Goal: Information Seeking & Learning: Learn about a topic

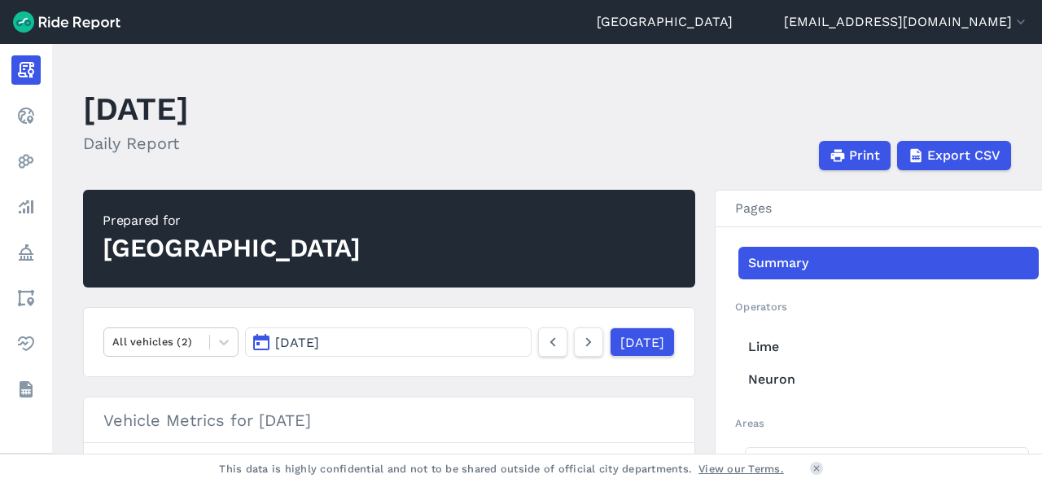
click at [20, 116] on icon at bounding box center [26, 116] width 20 height 20
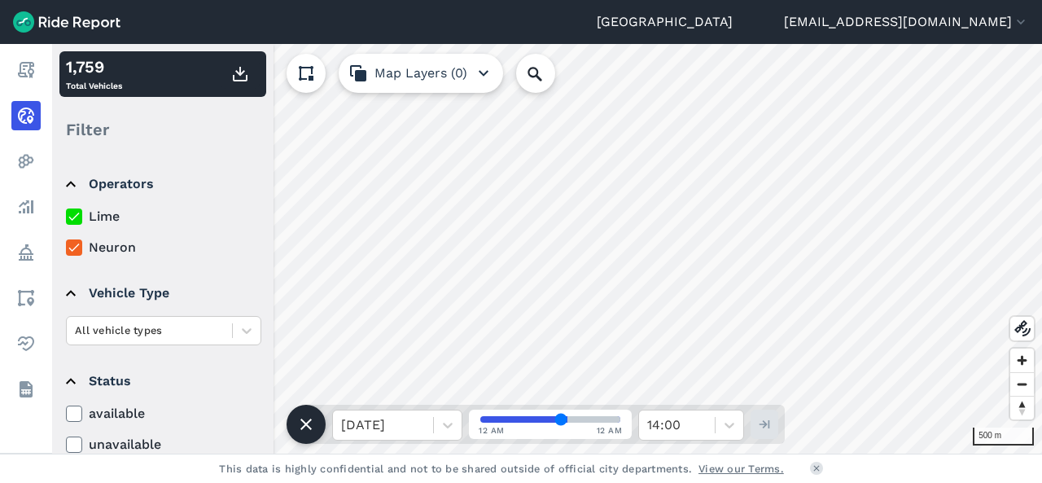
click at [80, 212] on icon at bounding box center [74, 216] width 15 height 16
click at [66, 212] on input "Lime" at bounding box center [66, 212] width 0 height 11
click at [80, 220] on icon at bounding box center [74, 216] width 15 height 16
click at [66, 217] on input "Lime" at bounding box center [66, 212] width 0 height 11
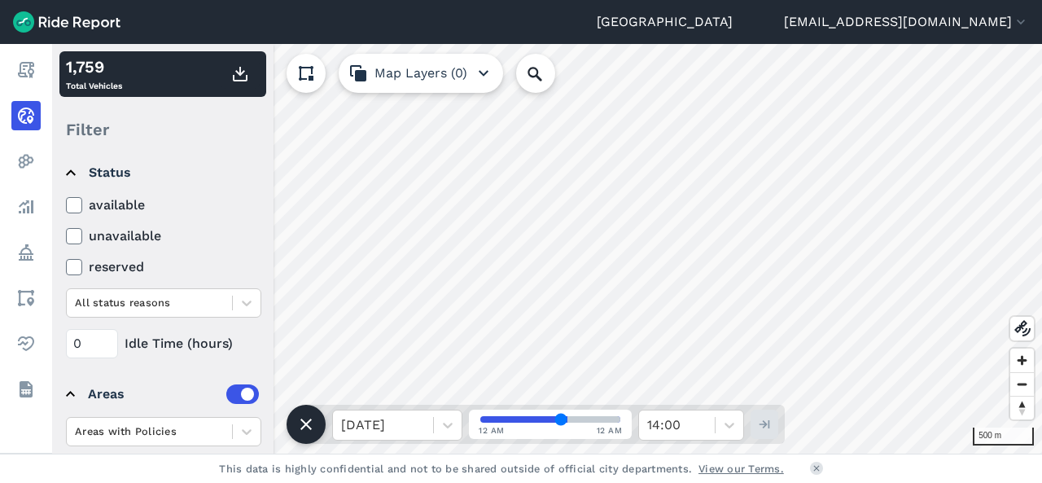
scroll to position [298, 0]
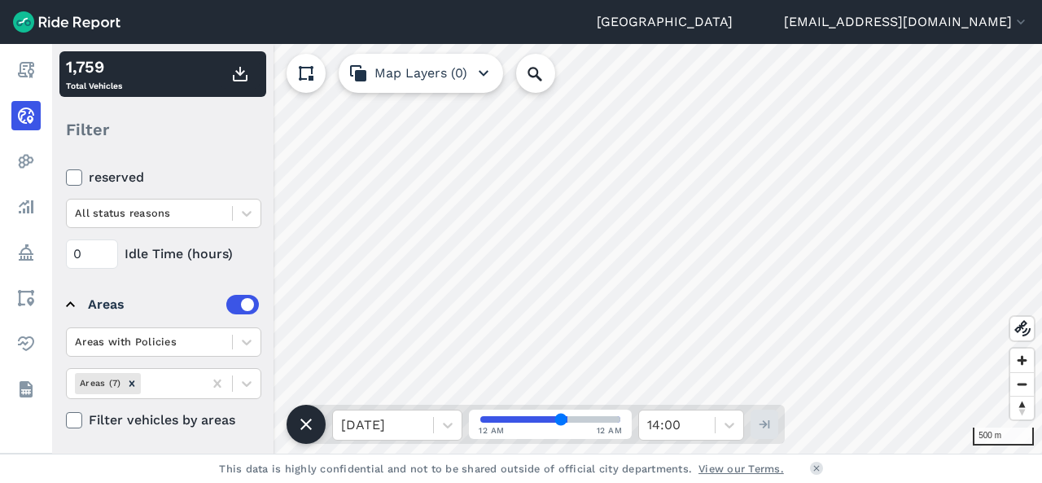
click at [226, 303] on label at bounding box center [242, 305] width 33 height 20
click at [238, 306] on label at bounding box center [242, 305] width 33 height 20
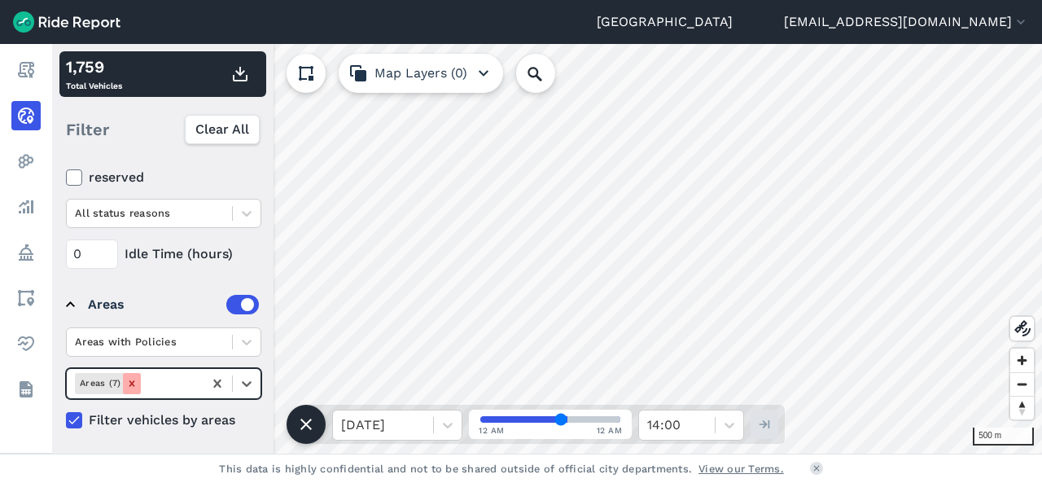
click at [131, 379] on icon "Remove Areas (7)" at bounding box center [131, 383] width 11 height 11
click at [218, 380] on icon at bounding box center [216, 383] width 7 height 8
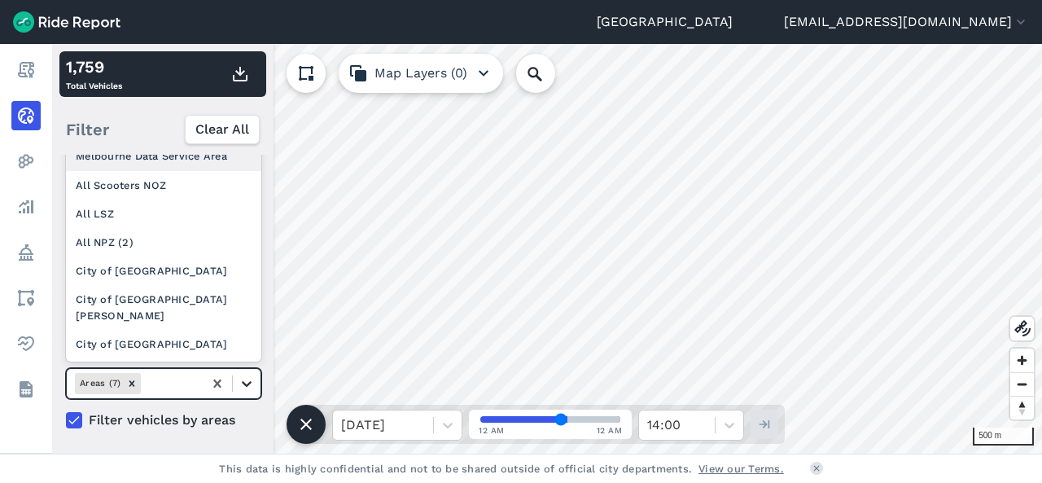
click at [249, 381] on icon at bounding box center [247, 384] width 10 height 6
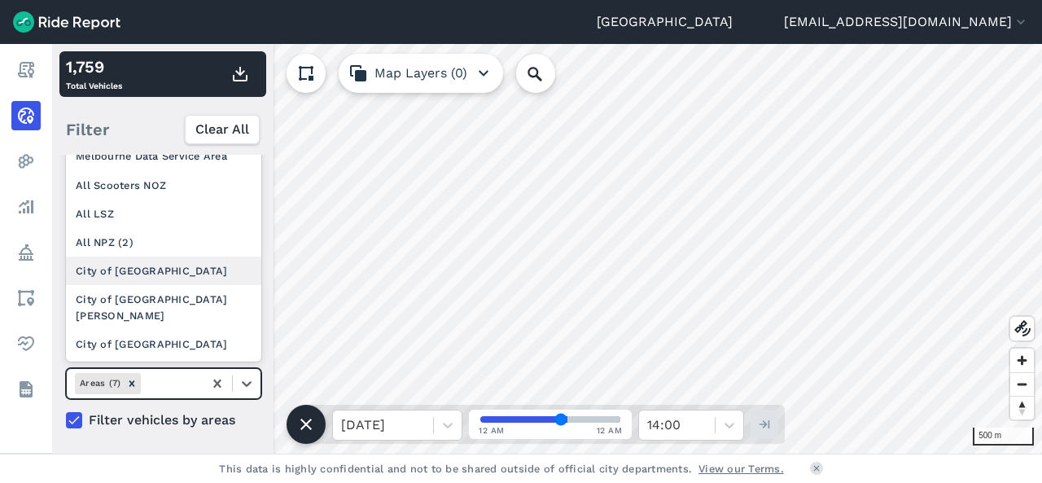
click at [142, 285] on div "City of [GEOGRAPHIC_DATA]" at bounding box center [163, 270] width 195 height 28
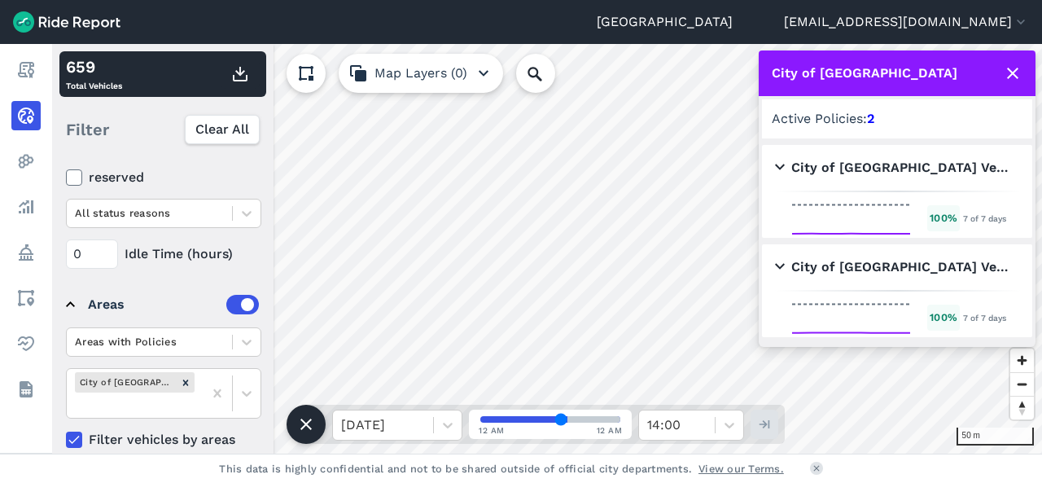
click at [1003, 72] on icon at bounding box center [1013, 74] width 20 height 20
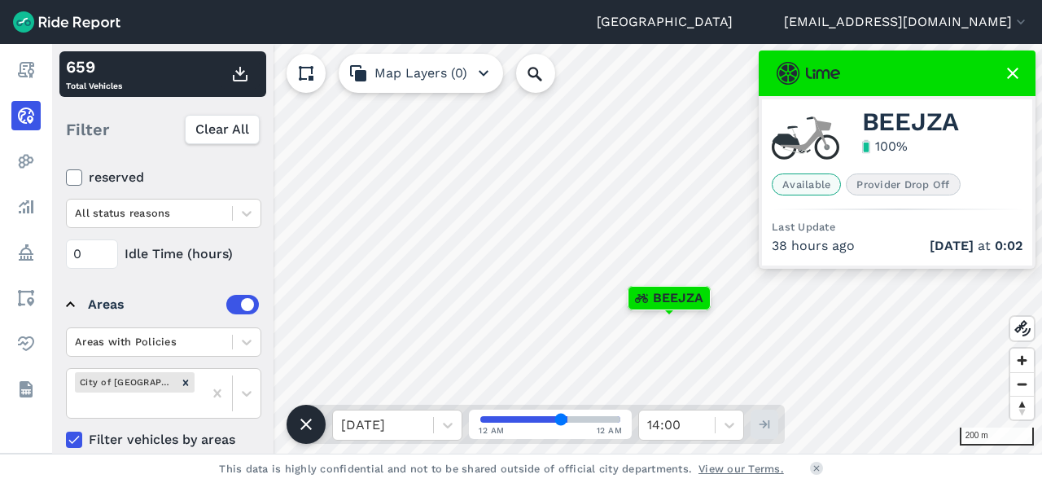
click at [1018, 75] on icon at bounding box center [1013, 74] width 20 height 20
click at [940, 187] on span "Provider Drop Off" at bounding box center [903, 184] width 114 height 22
click at [913, 179] on span "Provider Drop Off" at bounding box center [903, 184] width 114 height 22
click at [1018, 65] on icon at bounding box center [1013, 74] width 20 height 20
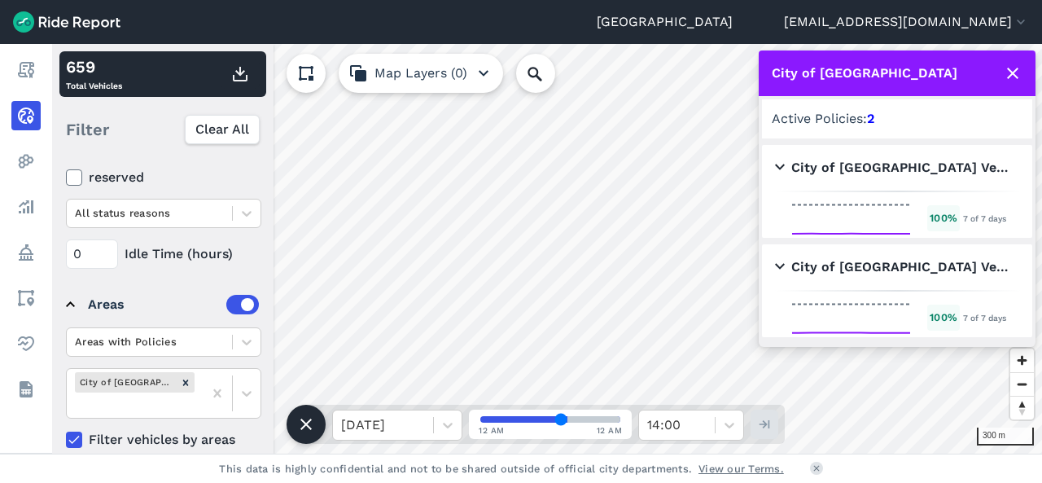
click at [1013, 66] on icon at bounding box center [1013, 74] width 20 height 20
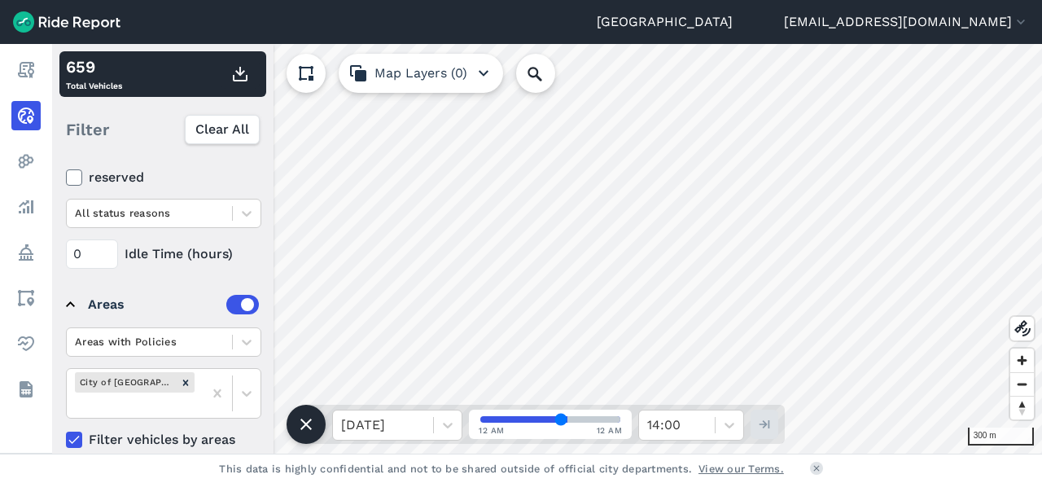
click at [23, 165] on icon at bounding box center [26, 161] width 20 height 20
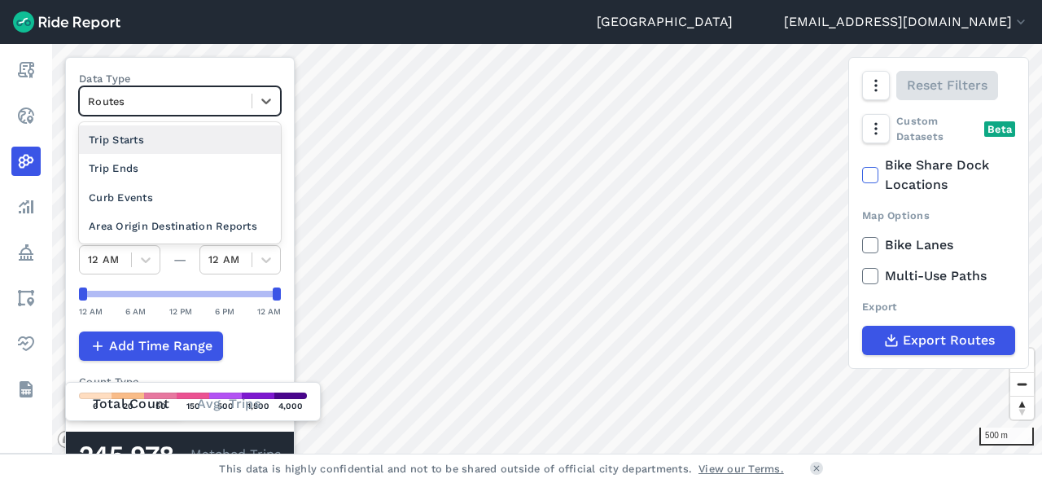
click at [176, 142] on div "Trip Starts" at bounding box center [180, 139] width 202 height 28
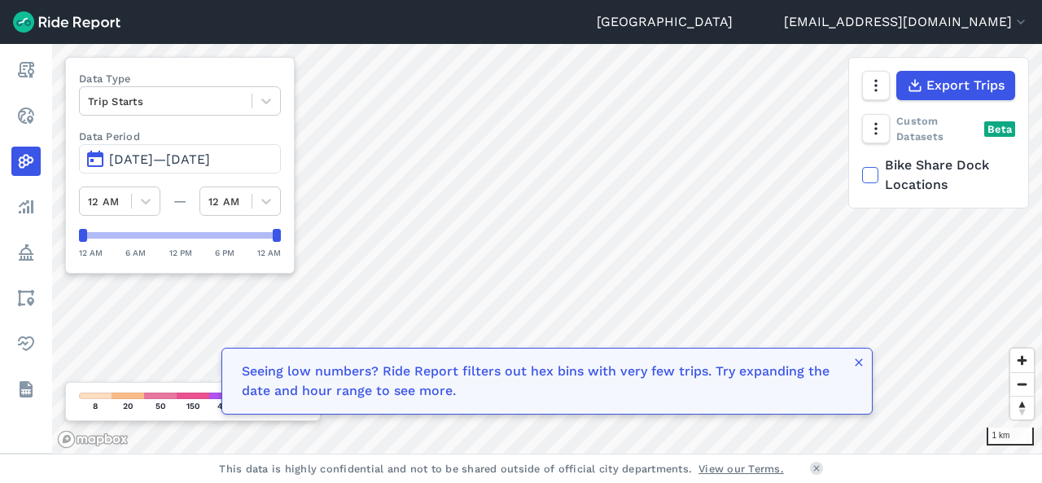
click at [868, 367] on div at bounding box center [547, 249] width 990 height 410
click at [865, 370] on button "button" at bounding box center [858, 365] width 13 height 20
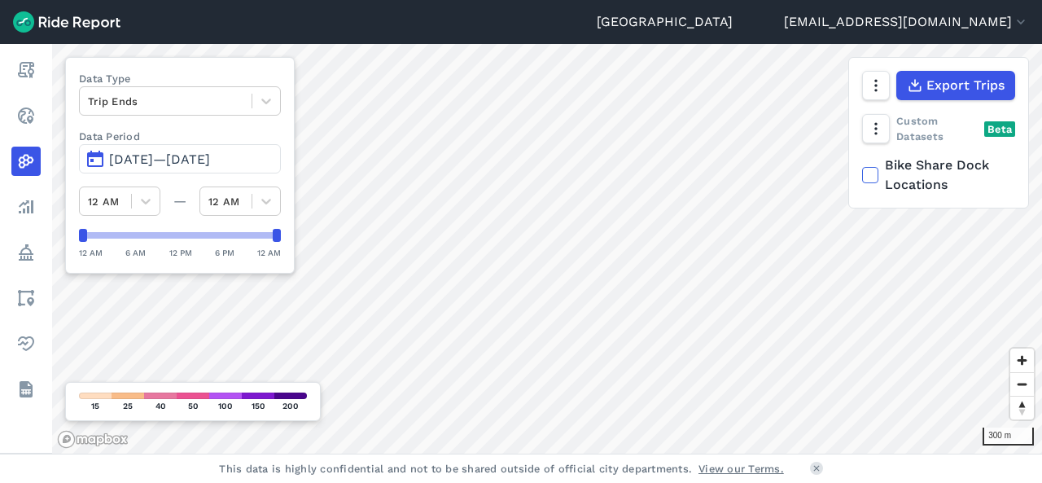
click at [161, 158] on span "[DATE]—[DATE]" at bounding box center [159, 158] width 101 height 15
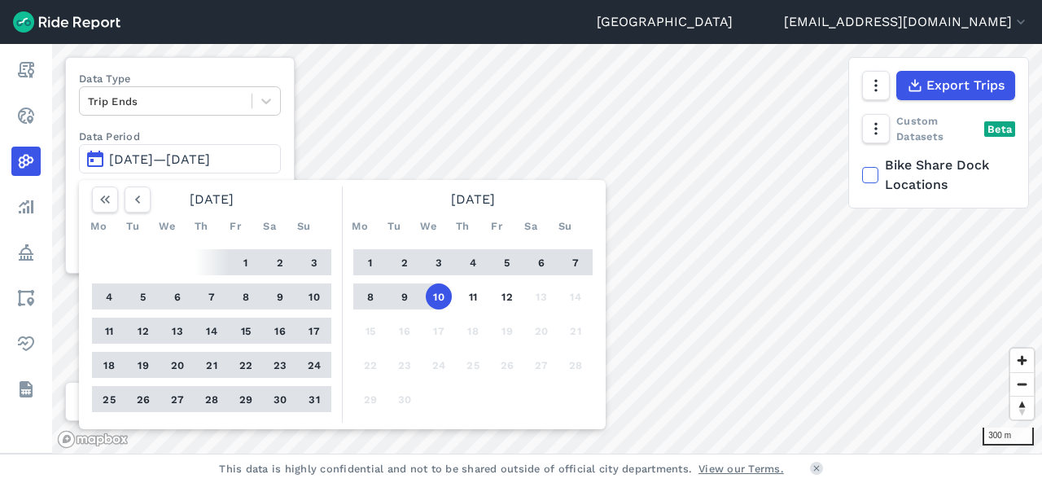
click at [107, 199] on icon "button" at bounding box center [105, 199] width 16 height 16
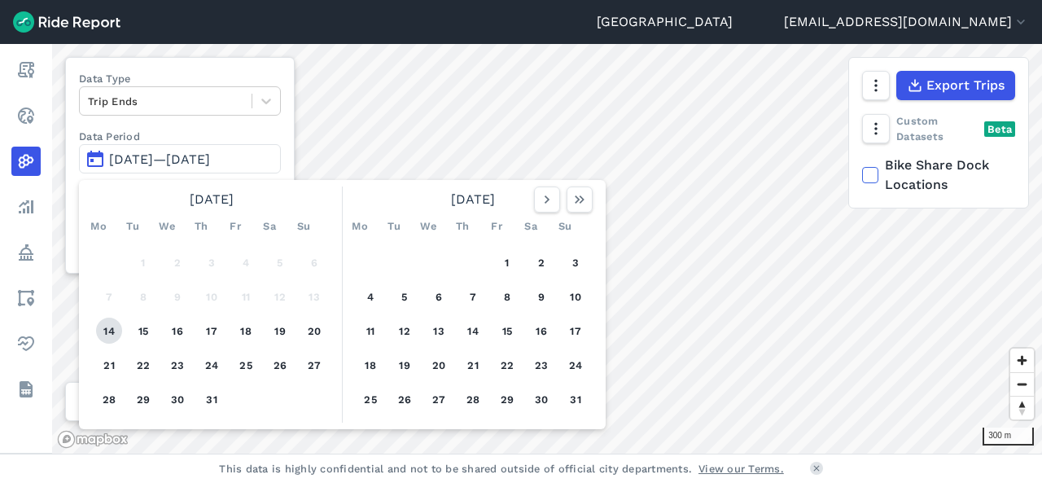
click at [114, 339] on button "14" at bounding box center [109, 331] width 26 height 26
click at [152, 326] on button "15" at bounding box center [143, 331] width 26 height 26
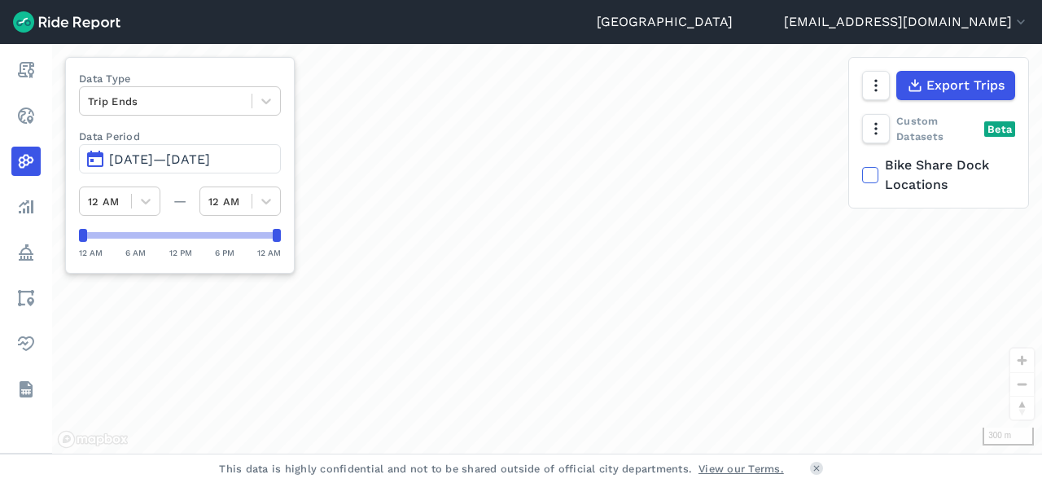
click at [158, 329] on div "loading" at bounding box center [547, 249] width 990 height 410
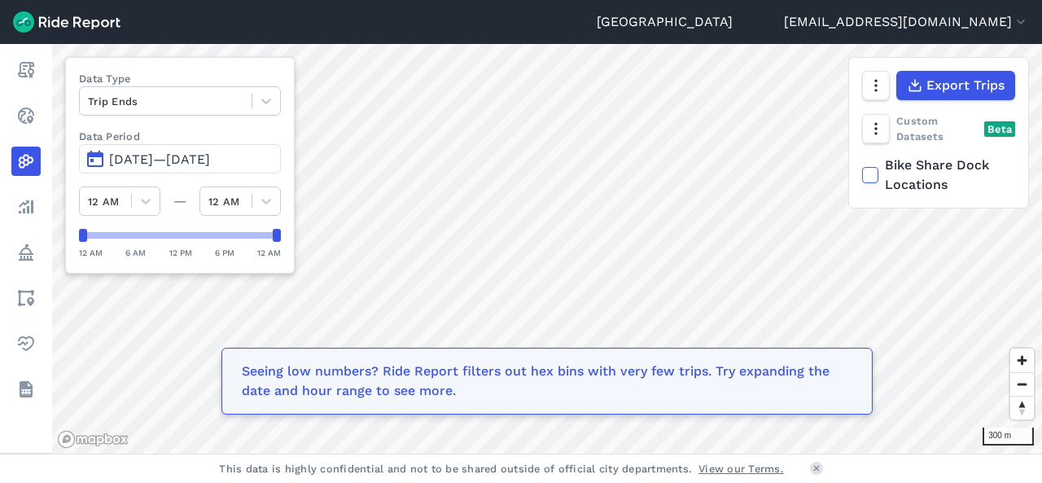
click at [210, 160] on span "[DATE]—[DATE]" at bounding box center [159, 158] width 101 height 15
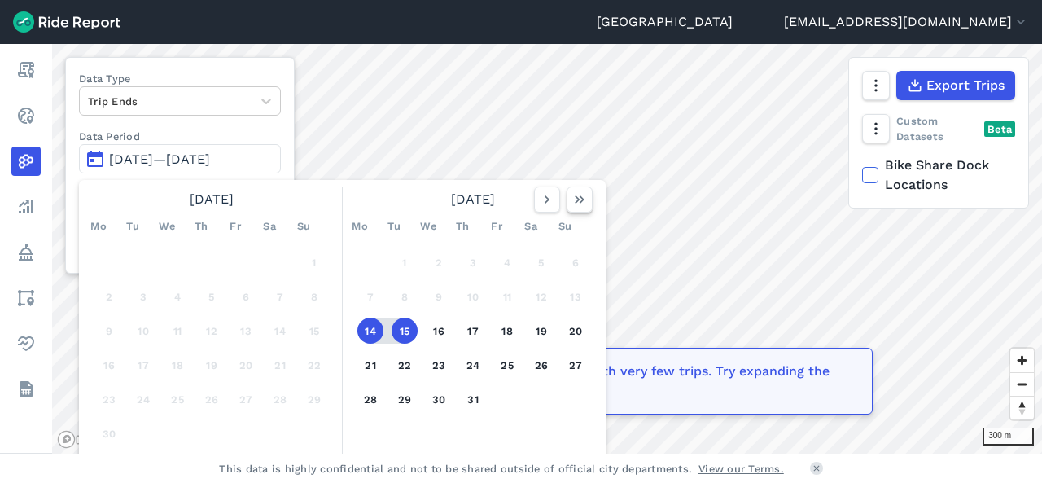
click at [581, 199] on icon "button" at bounding box center [580, 199] width 16 height 16
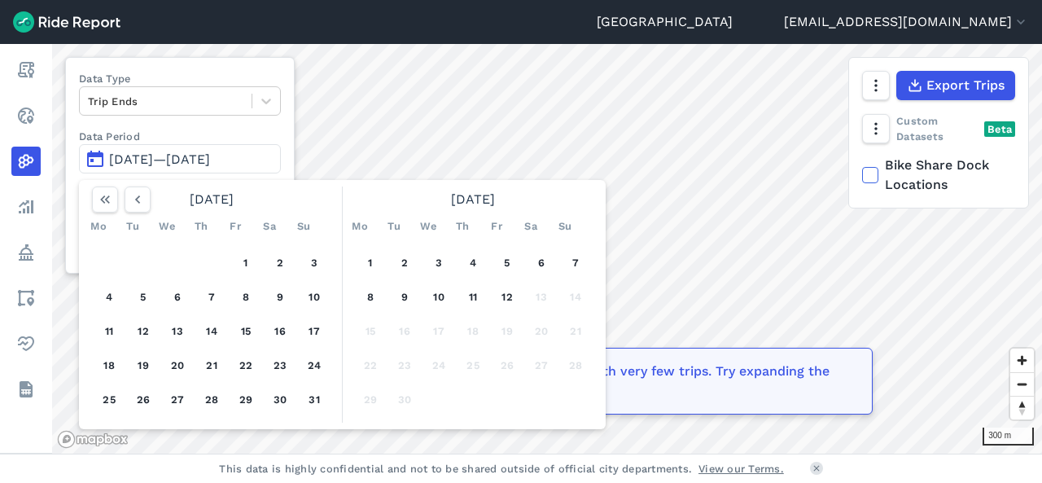
click at [509, 295] on button "12" at bounding box center [507, 296] width 26 height 26
click at [106, 192] on icon "button" at bounding box center [105, 199] width 16 height 16
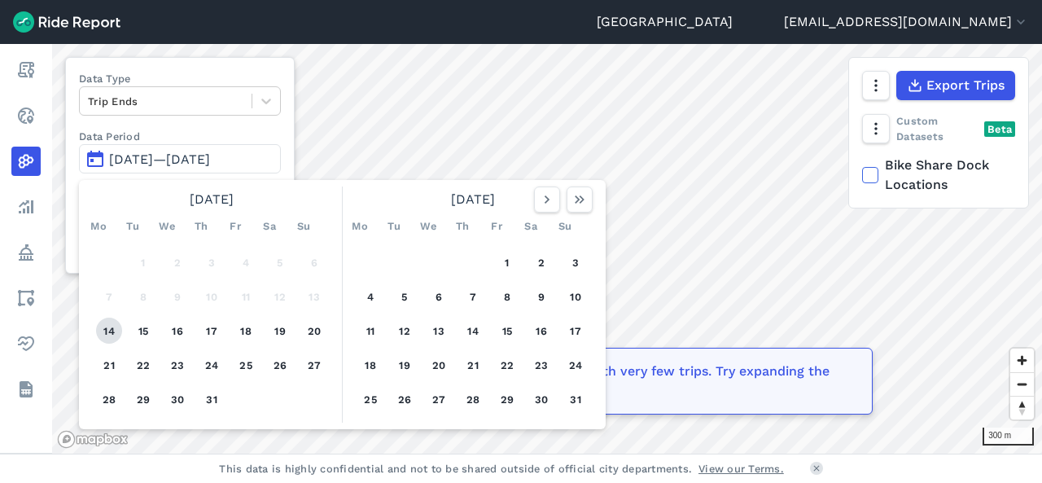
click at [104, 342] on button "14" at bounding box center [109, 331] width 26 height 26
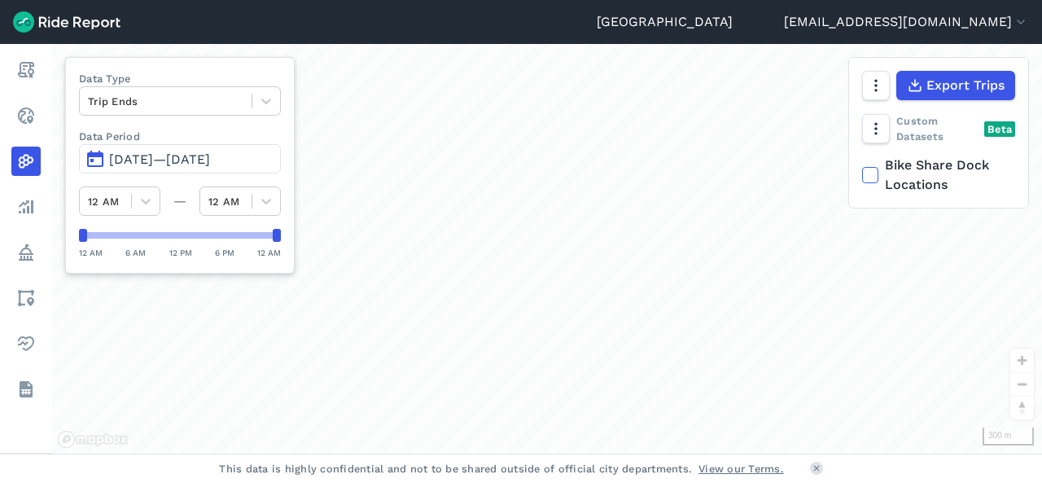
click at [161, 151] on span "[DATE]—[DATE]" at bounding box center [159, 158] width 101 height 15
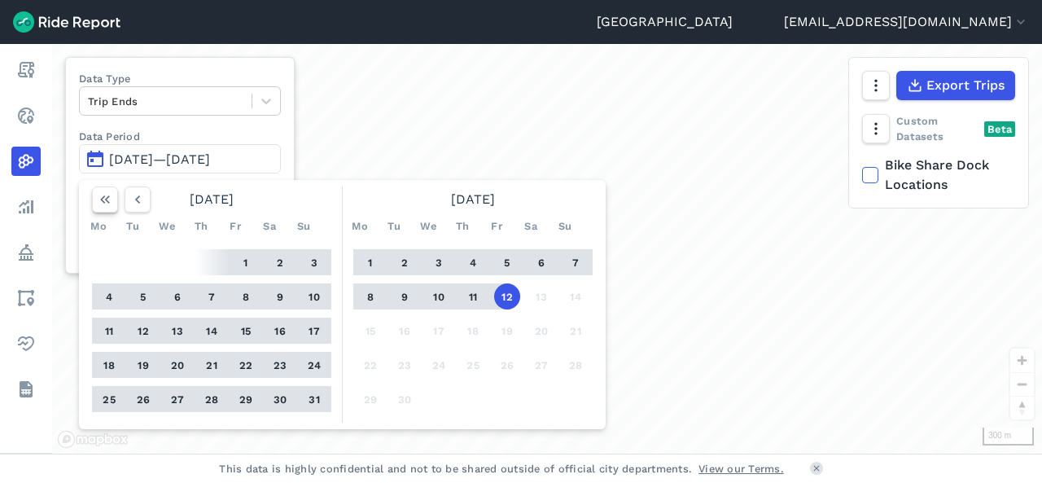
click at [106, 202] on icon "button" at bounding box center [105, 199] width 16 height 16
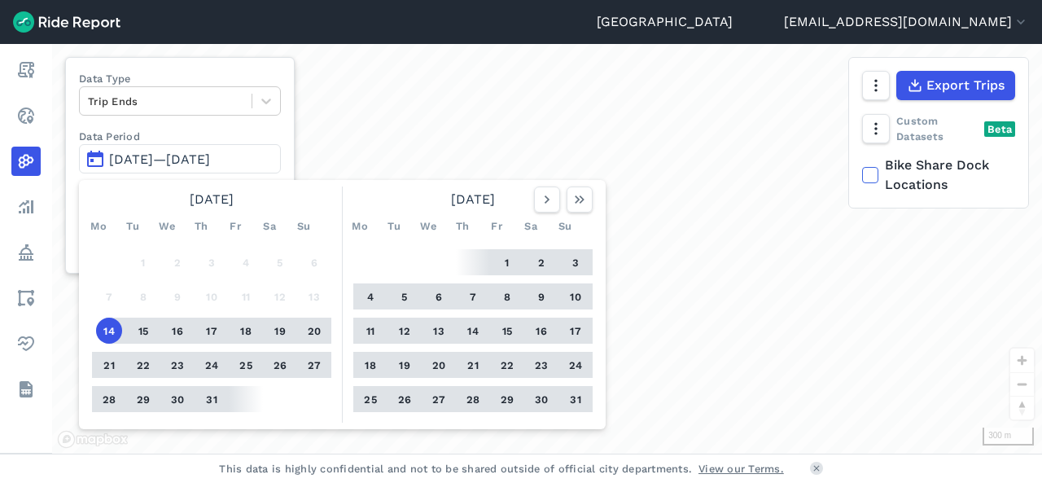
click at [582, 200] on icon "button" at bounding box center [580, 199] width 16 height 16
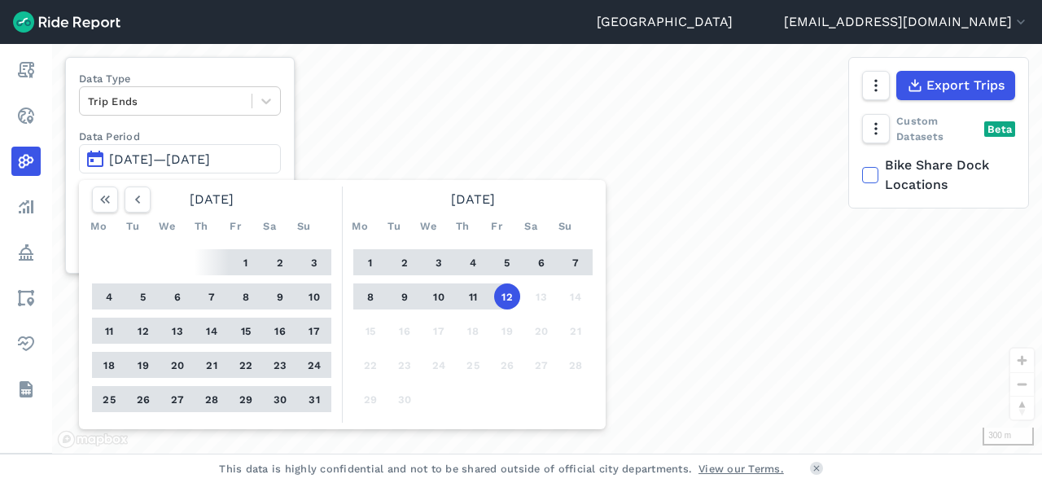
click at [140, 209] on button "button" at bounding box center [138, 199] width 26 height 26
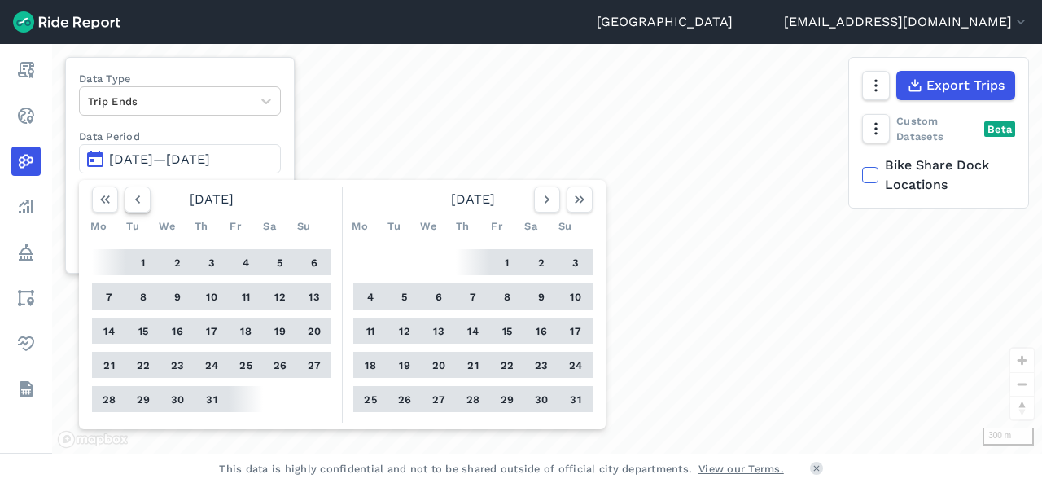
click at [138, 205] on icon "button" at bounding box center [137, 199] width 16 height 16
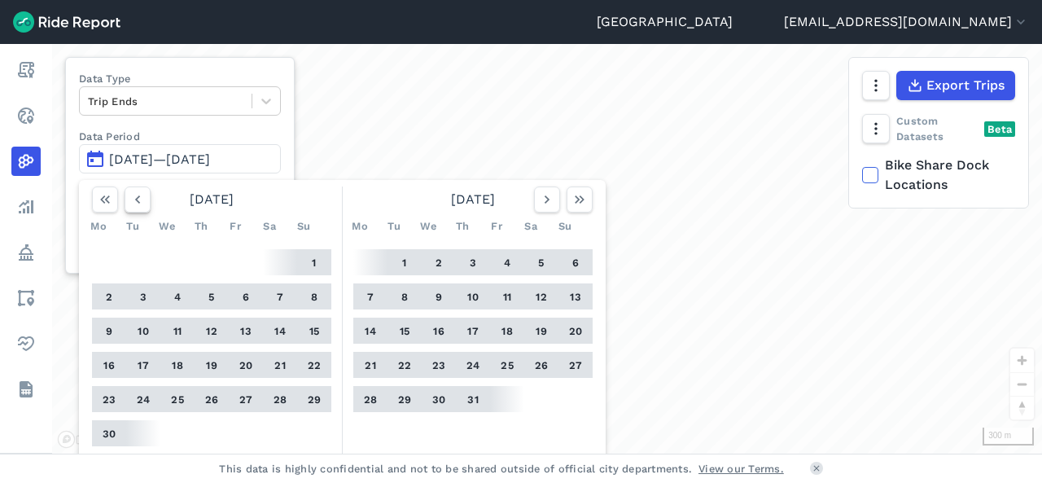
click at [135, 202] on icon "button" at bounding box center [137, 199] width 16 height 16
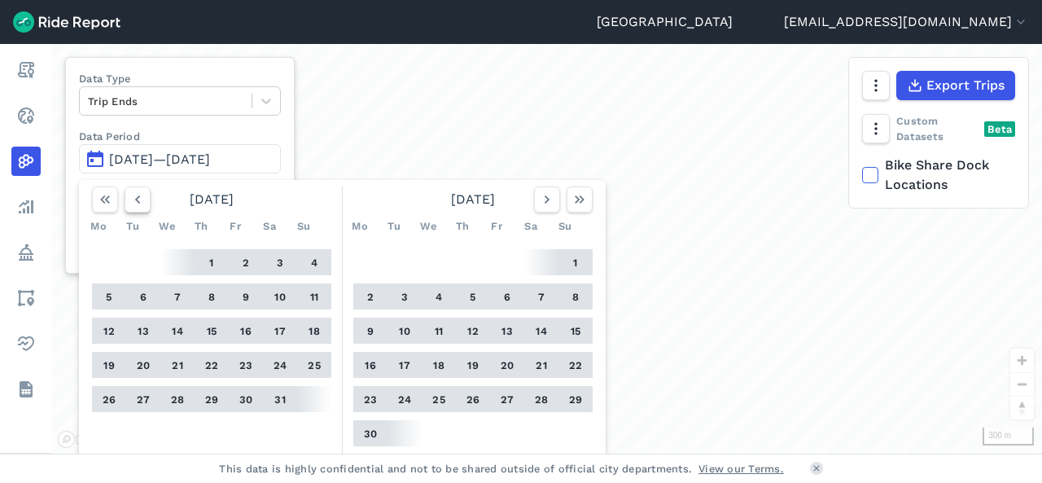
click at [135, 199] on icon "button" at bounding box center [137, 199] width 16 height 16
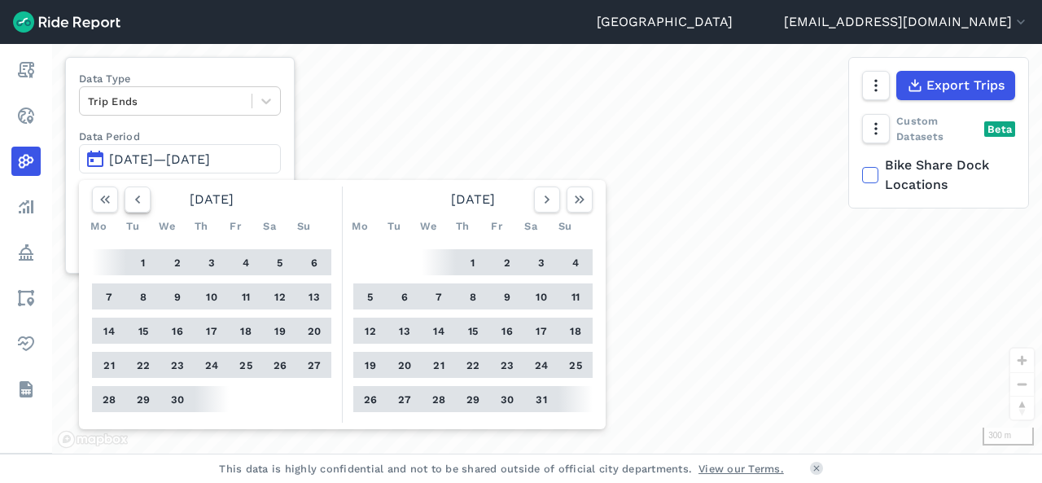
click at [134, 199] on icon "button" at bounding box center [137, 199] width 16 height 16
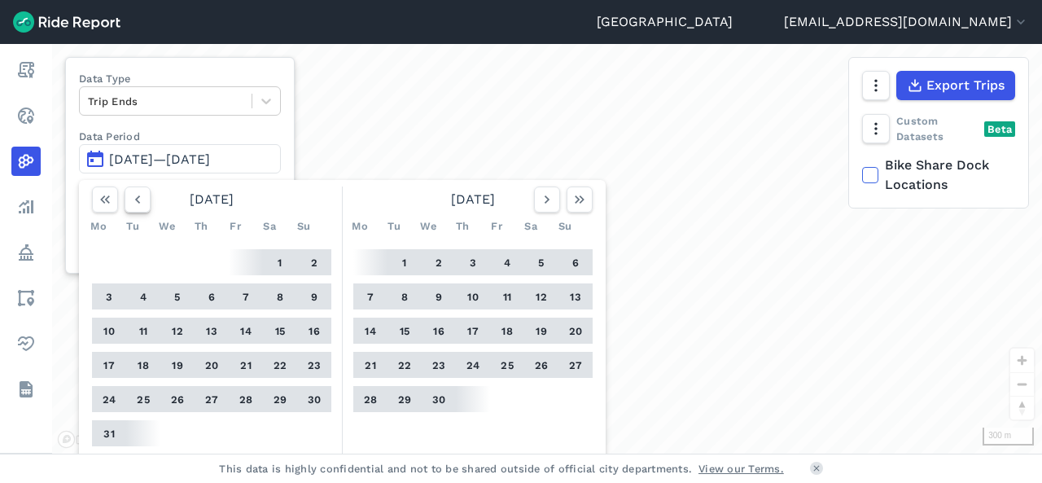
click at [140, 209] on button "button" at bounding box center [138, 199] width 26 height 26
click at [134, 202] on icon "button" at bounding box center [137, 199] width 16 height 16
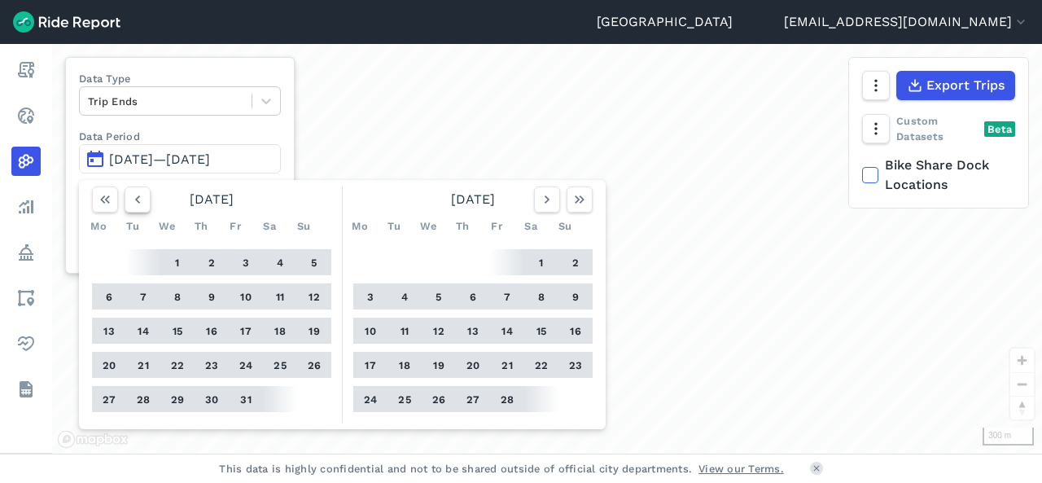
click at [134, 200] on icon "button" at bounding box center [137, 199] width 16 height 16
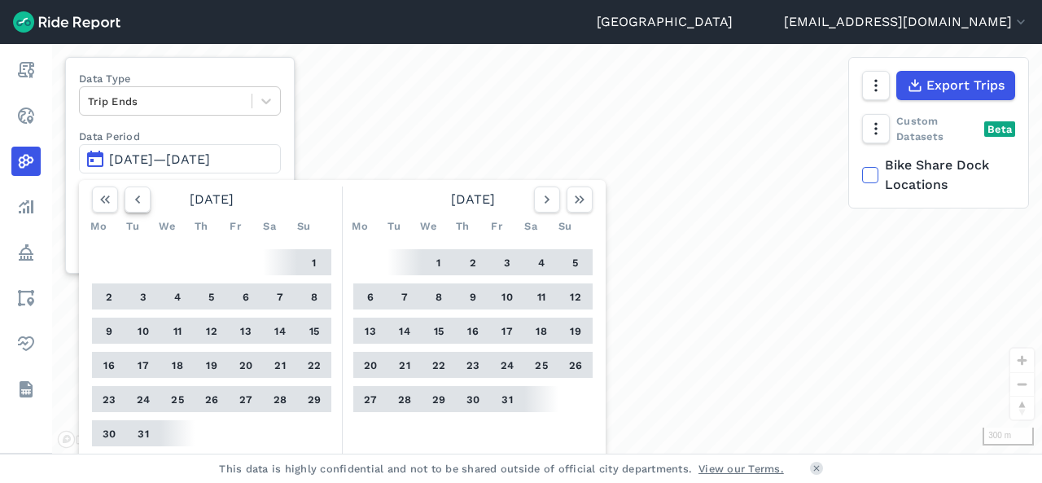
click at [138, 207] on icon "button" at bounding box center [137, 199] width 16 height 16
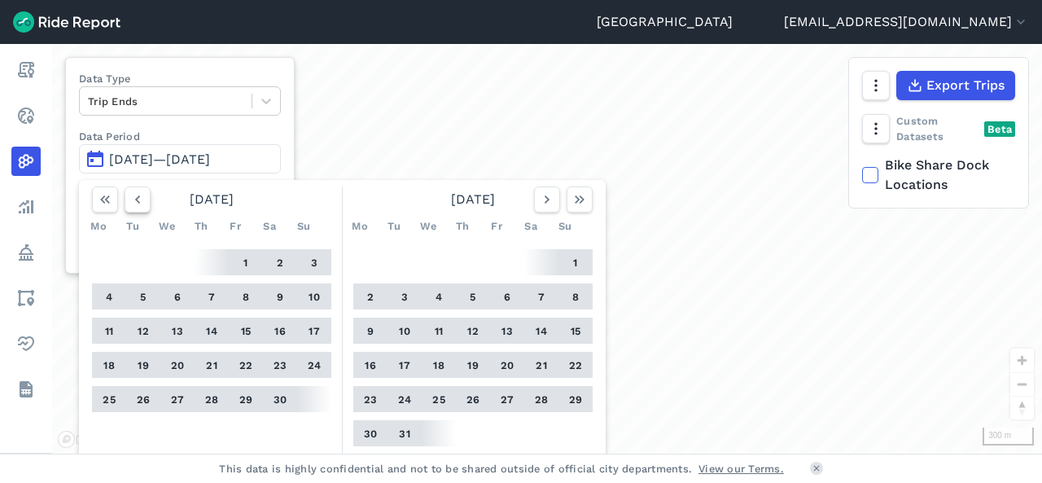
click at [128, 204] on button "button" at bounding box center [138, 199] width 26 height 26
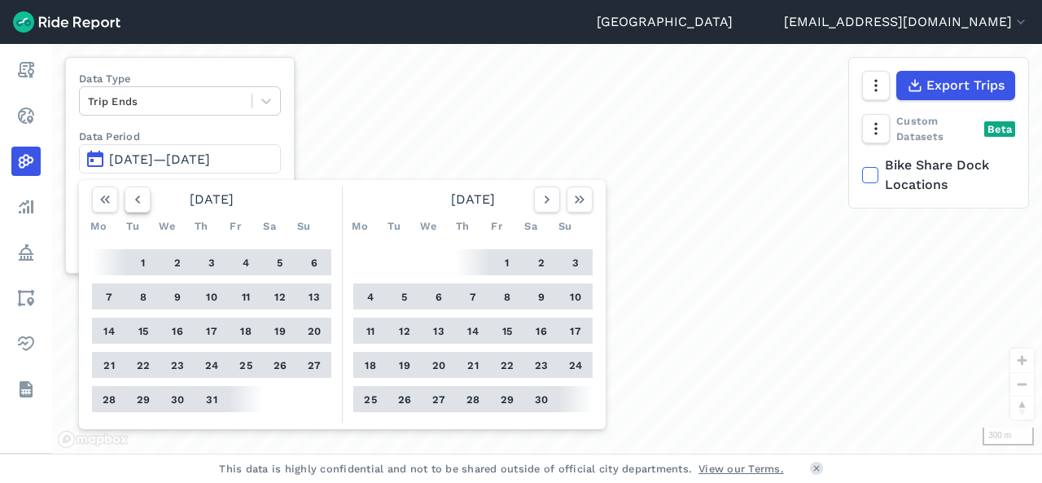
click at [138, 202] on use "button" at bounding box center [137, 199] width 5 height 8
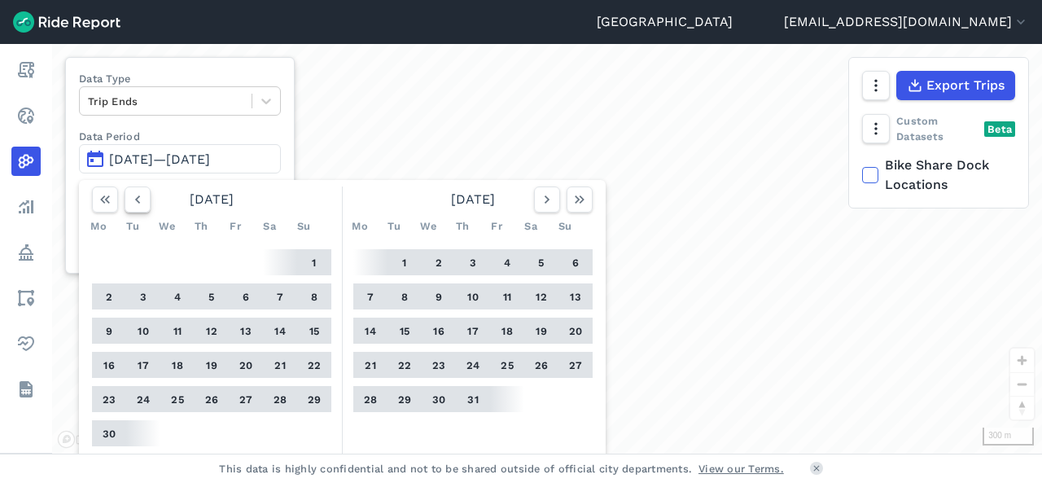
click at [135, 205] on icon "button" at bounding box center [137, 199] width 16 height 16
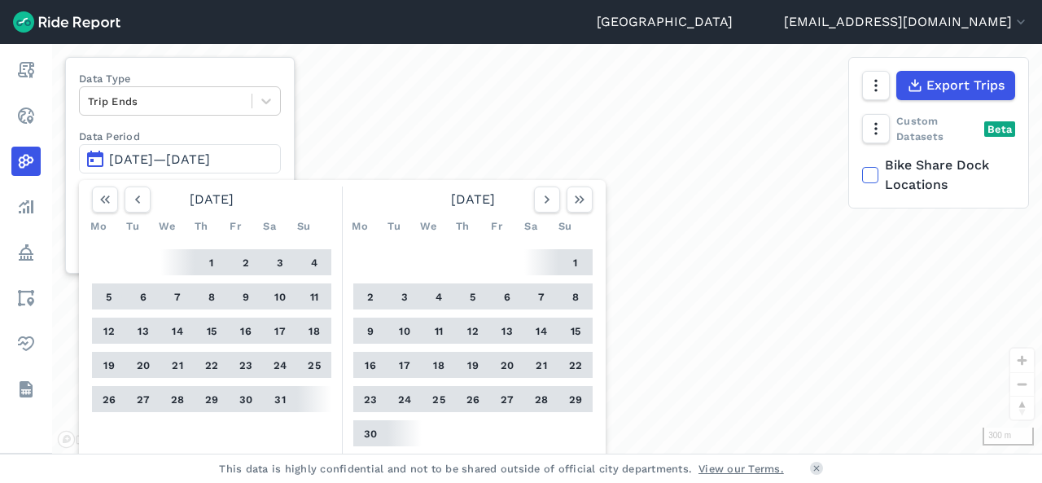
click at [100, 305] on button "5" at bounding box center [109, 296] width 26 height 26
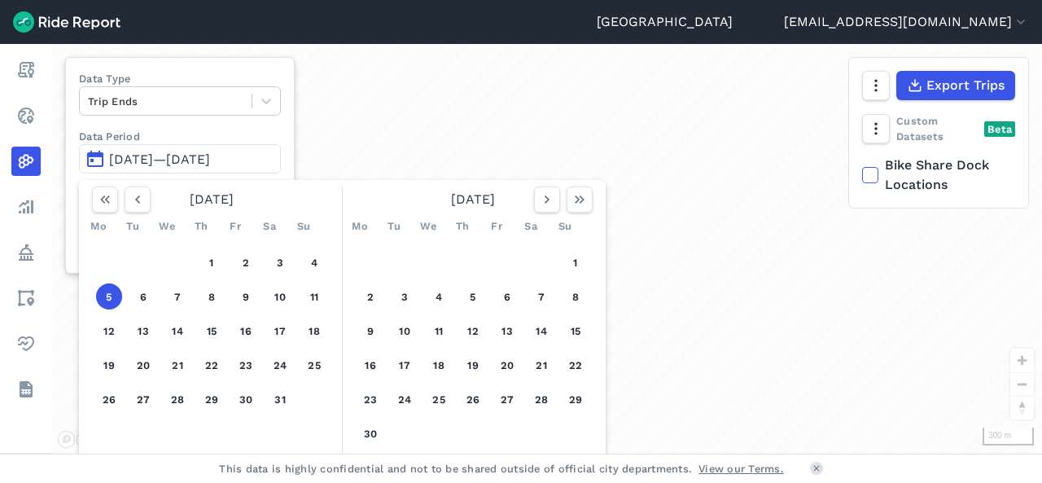
click at [590, 194] on button "button" at bounding box center [580, 199] width 26 height 26
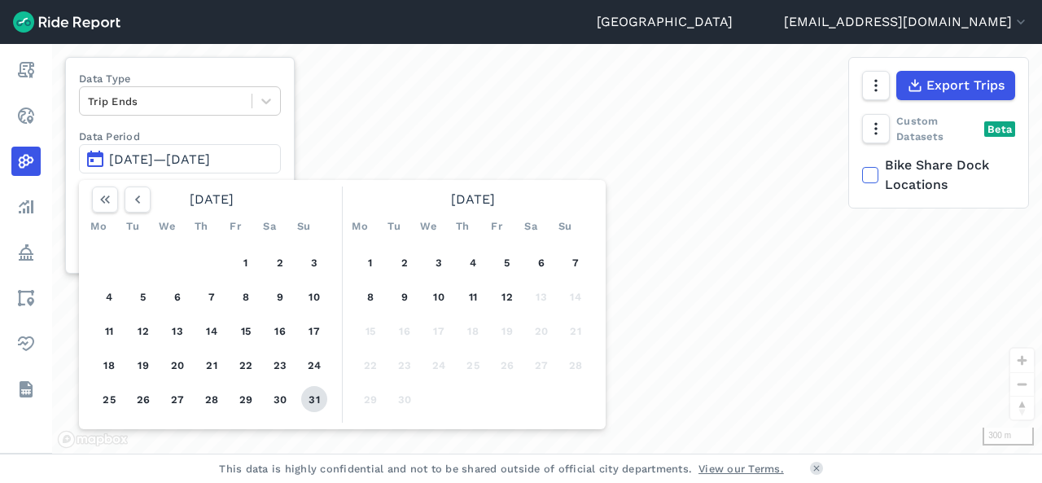
click at [309, 396] on button "31" at bounding box center [314, 399] width 26 height 26
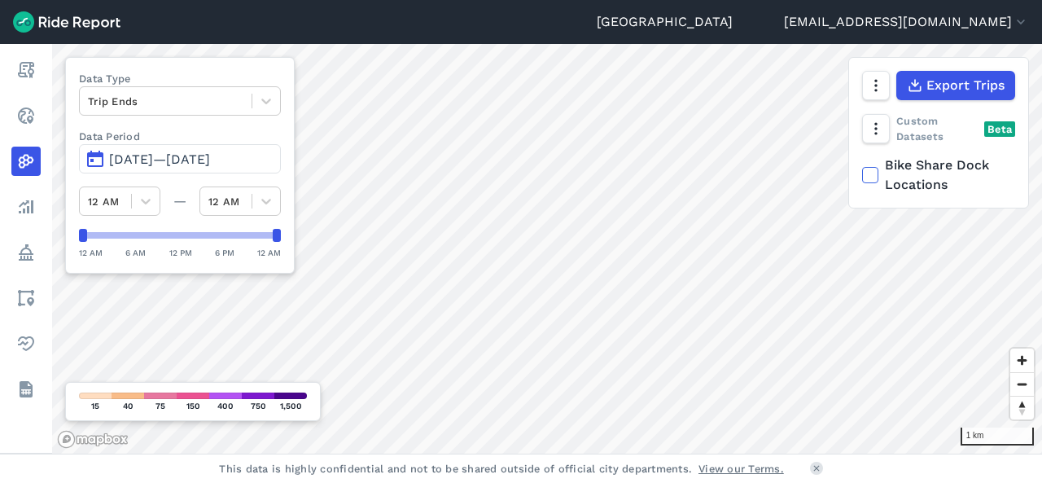
click at [598, 204] on div at bounding box center [547, 249] width 990 height 410
click at [611, 271] on div at bounding box center [547, 249] width 990 height 410
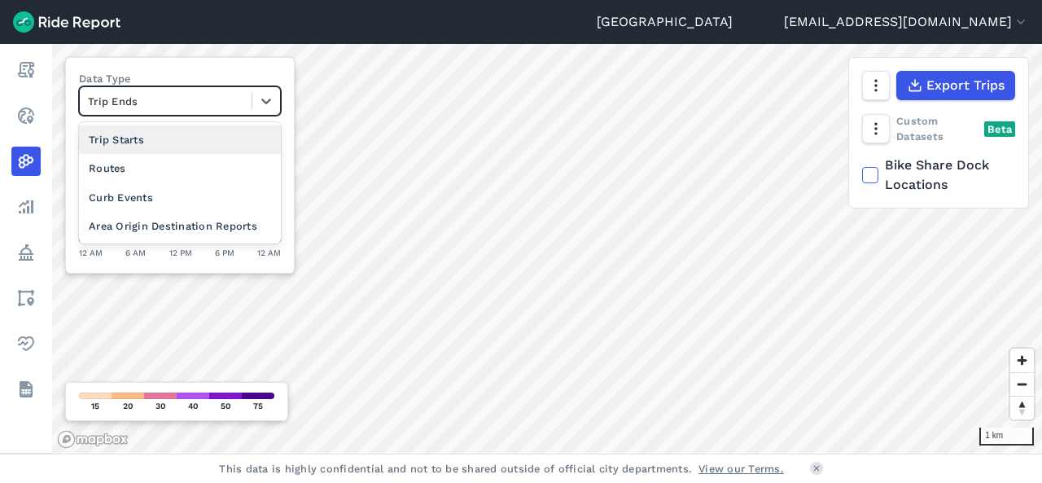
click at [163, 199] on div "Curb Events" at bounding box center [180, 197] width 202 height 28
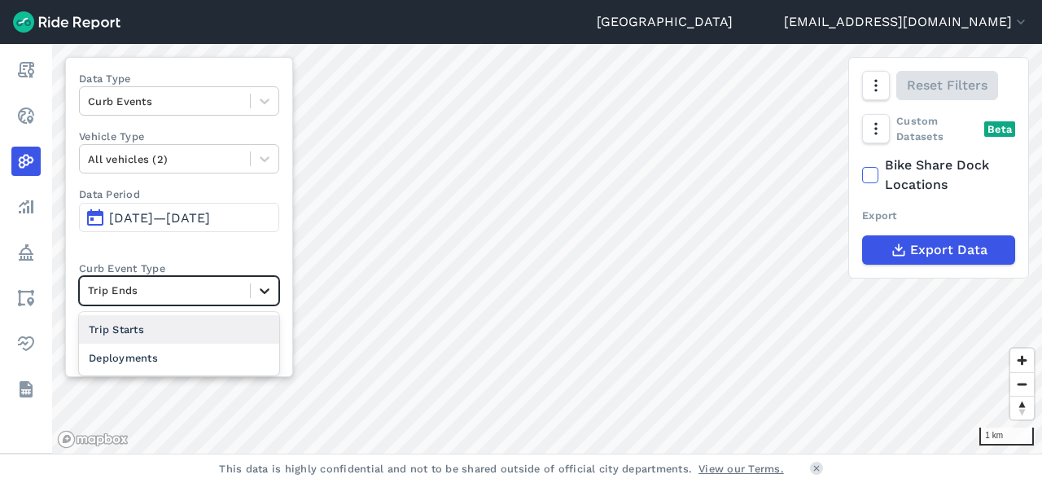
click at [267, 284] on icon at bounding box center [264, 291] width 16 height 16
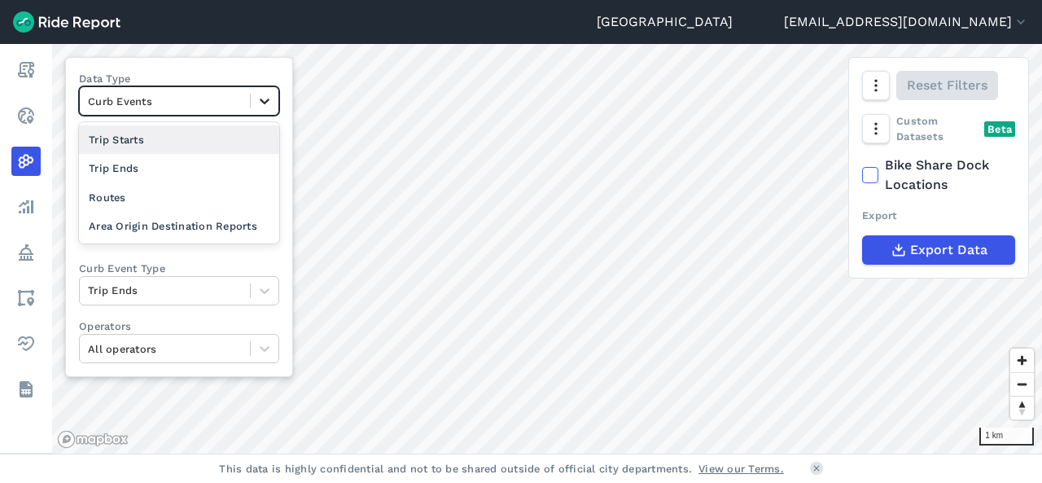
click at [262, 105] on icon at bounding box center [264, 101] width 16 height 16
click at [221, 230] on div "Area Origin Destination Reports" at bounding box center [179, 226] width 200 height 28
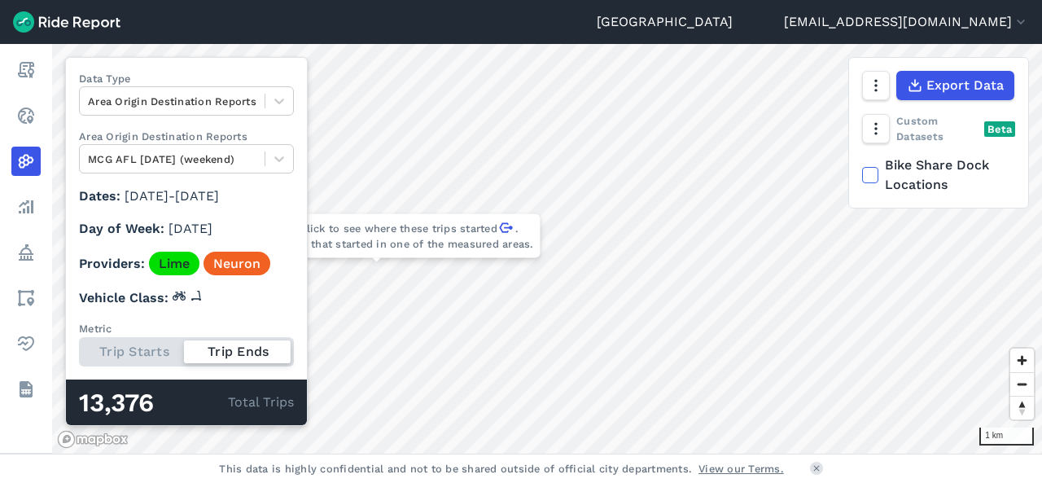
click at [27, 208] on use at bounding box center [26, 206] width 15 height 13
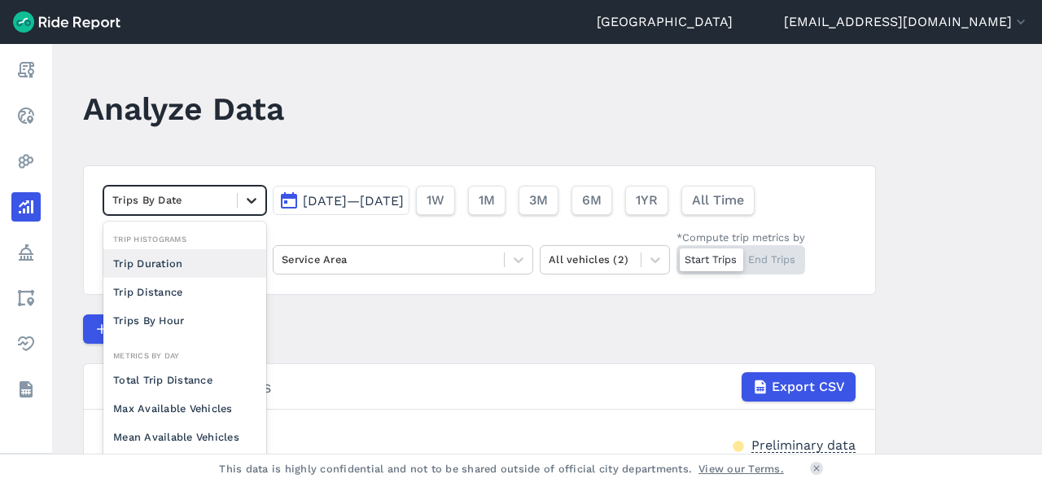
click at [252, 195] on icon at bounding box center [251, 200] width 16 height 16
click at [179, 260] on div "Trip Duration" at bounding box center [184, 263] width 163 height 28
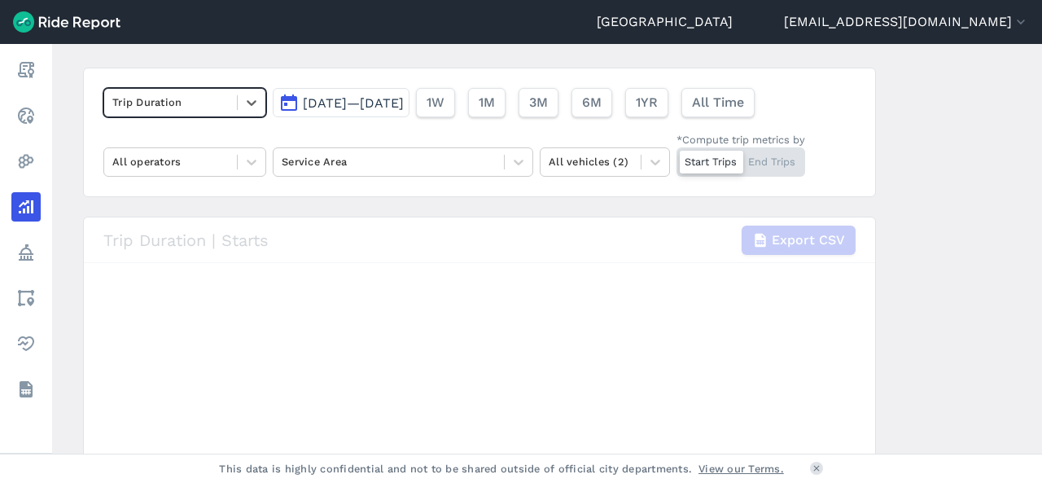
scroll to position [97, 0]
click at [382, 111] on button "[DATE]—[DATE]" at bounding box center [341, 103] width 137 height 29
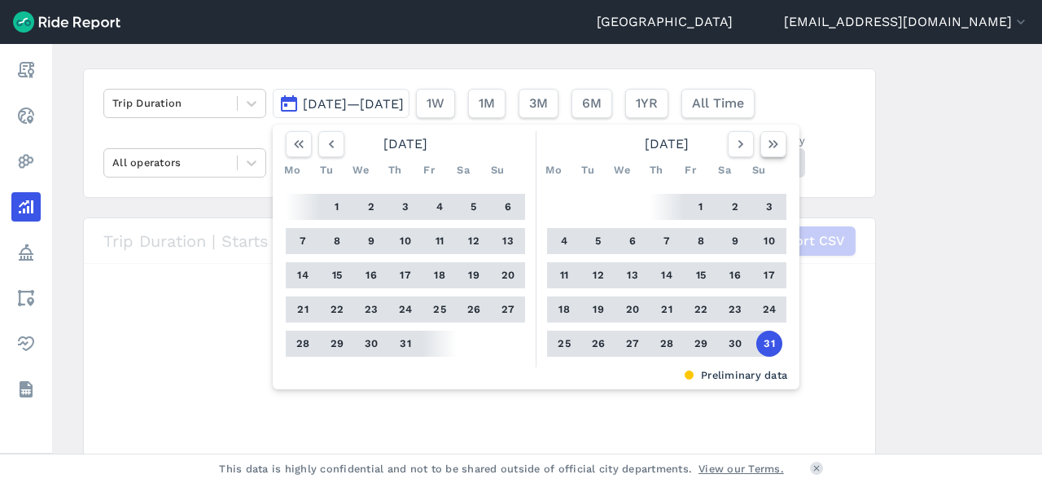
click at [772, 143] on icon "button" at bounding box center [773, 144] width 16 height 16
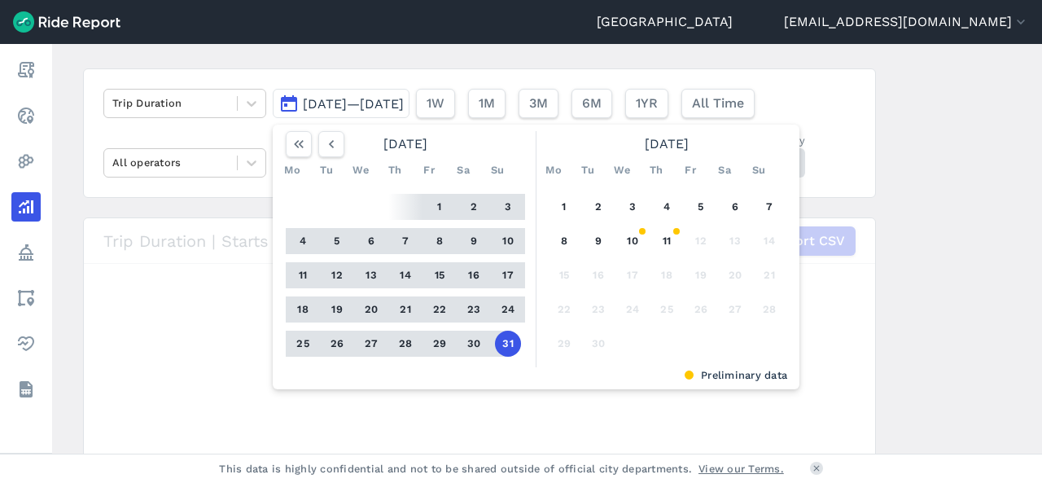
click at [444, 216] on button "1" at bounding box center [440, 207] width 26 height 26
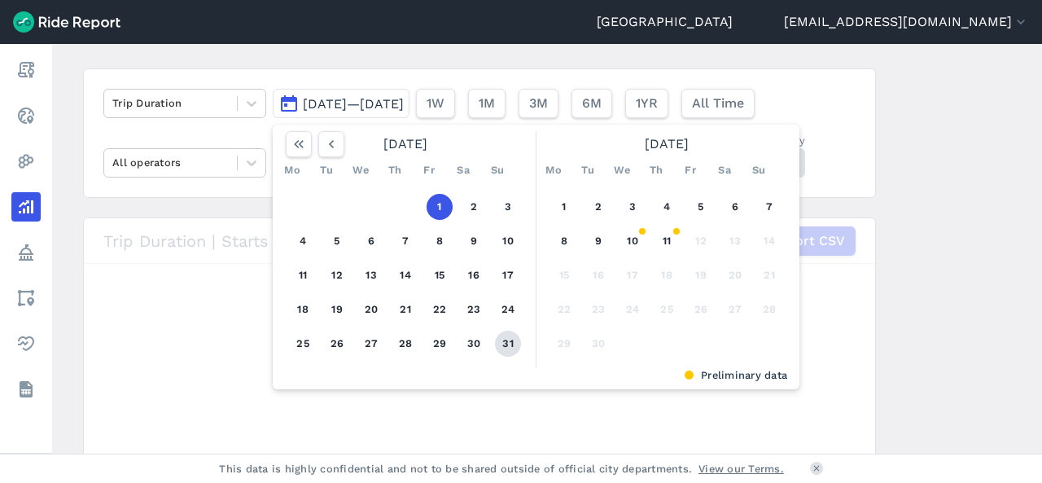
click at [502, 348] on button "31" at bounding box center [508, 344] width 26 height 26
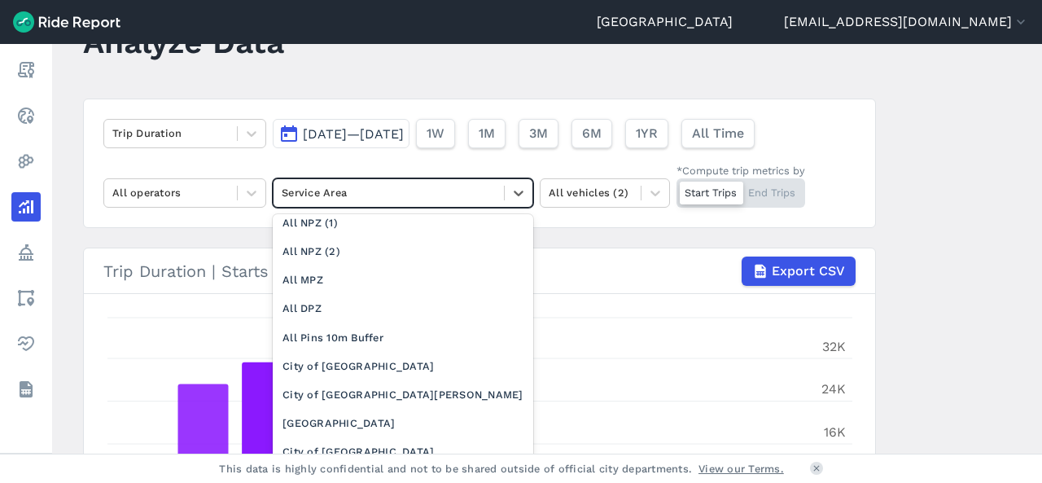
scroll to position [143, 0]
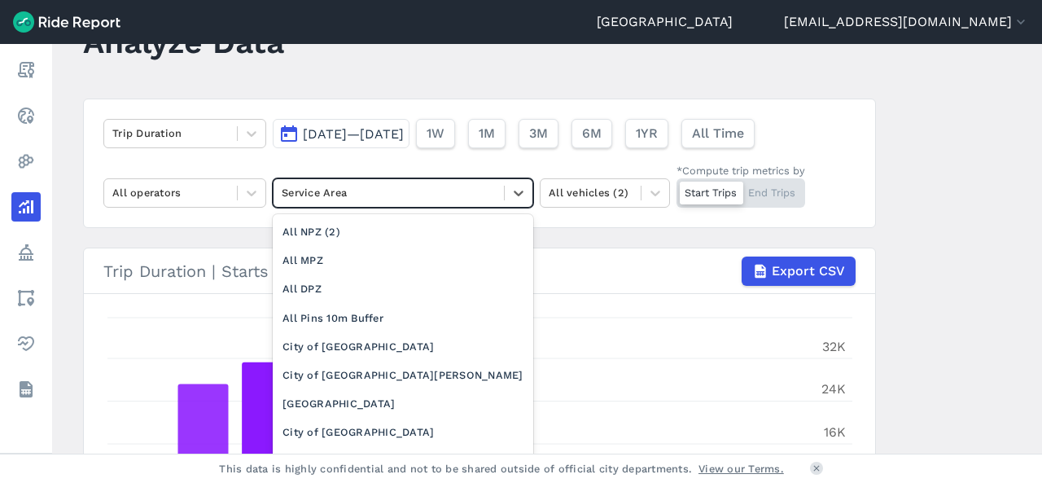
click at [412, 344] on div "City of [GEOGRAPHIC_DATA]" at bounding box center [403, 346] width 261 height 28
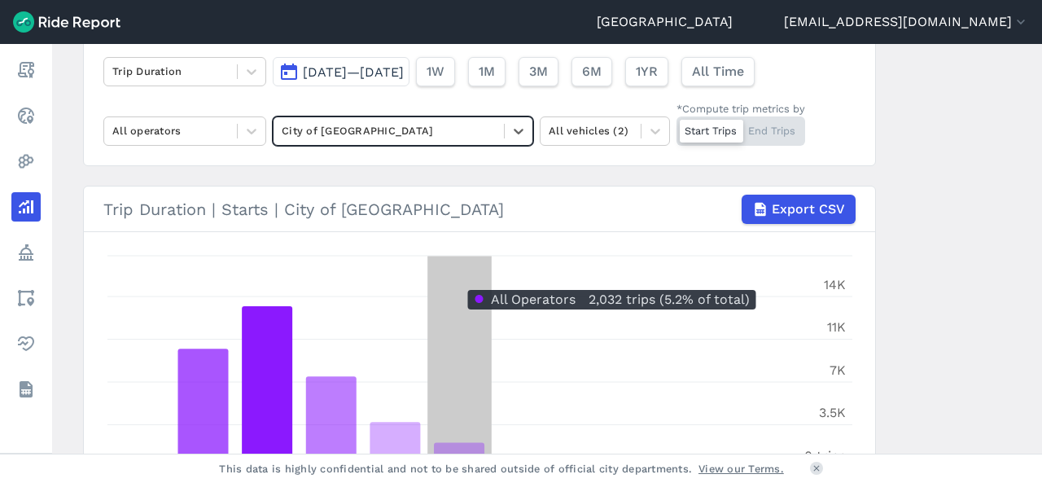
scroll to position [129, 0]
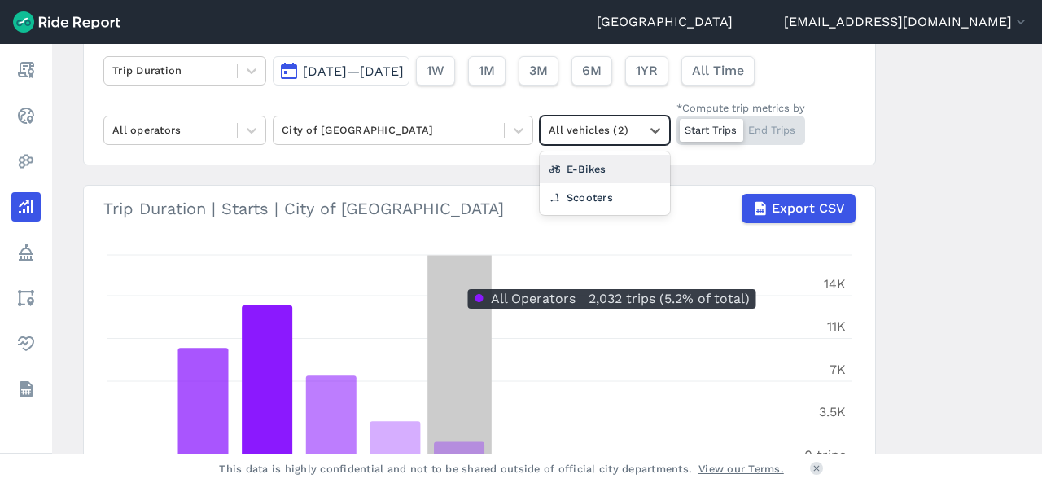
click at [618, 161] on div "E-Bikes" at bounding box center [605, 169] width 130 height 28
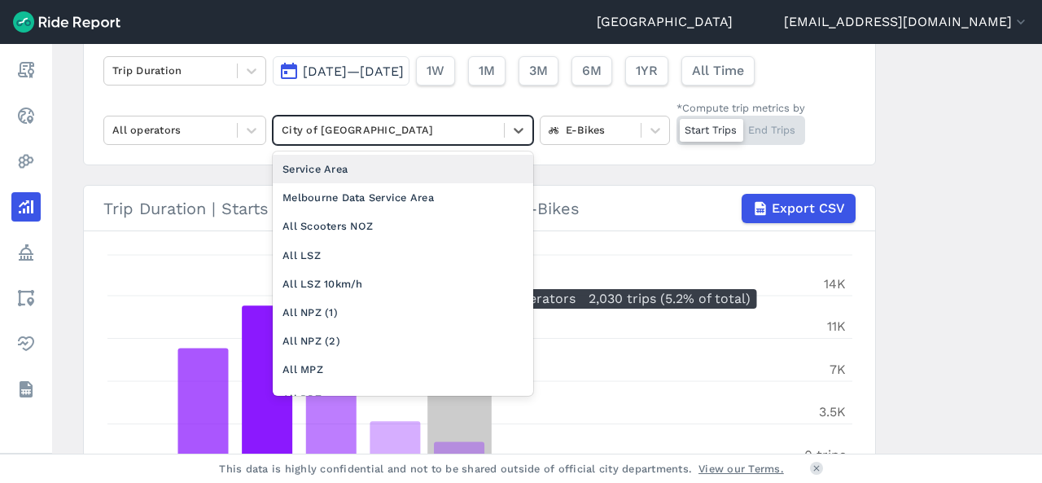
click at [377, 179] on div "Service Area" at bounding box center [403, 169] width 261 height 28
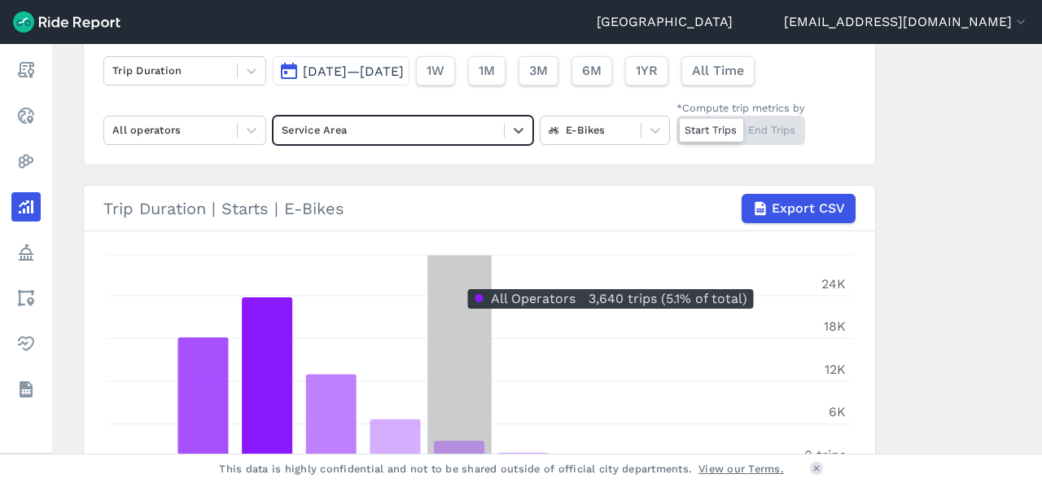
click at [708, 128] on div at bounding box center [712, 130] width 64 height 23
click at [677, 126] on input "*Compute trip metrics by Start Trips End Trips" at bounding box center [677, 121] width 0 height 11
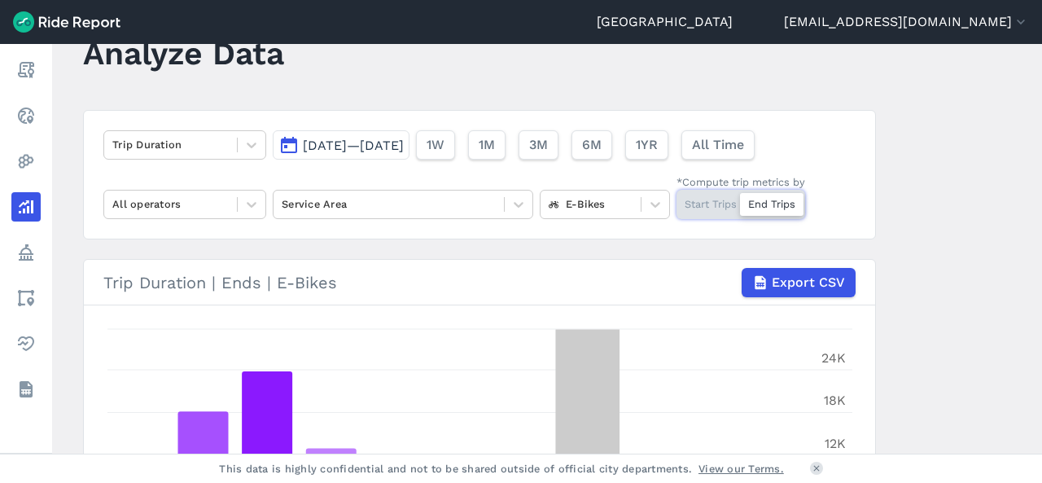
scroll to position [46, 0]
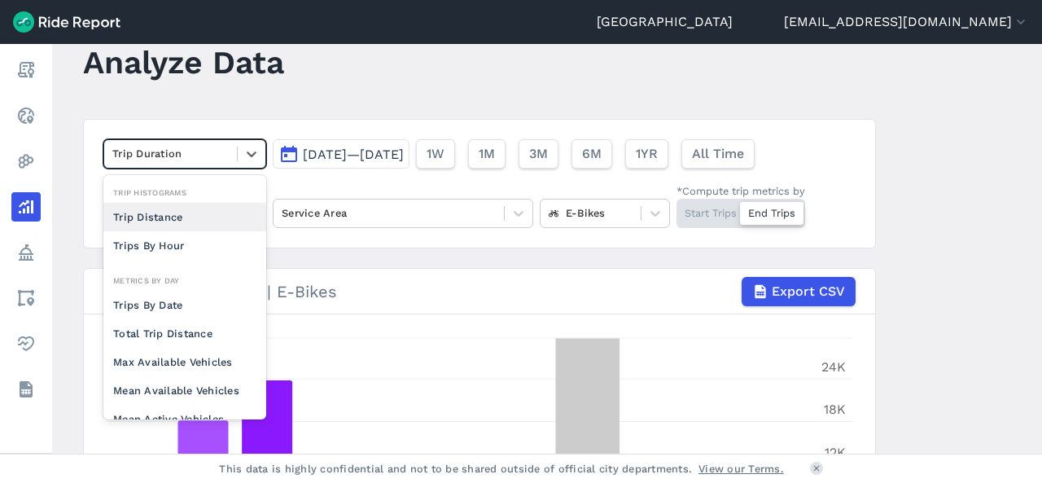
click at [184, 311] on div "Trips By Date" at bounding box center [184, 305] width 163 height 28
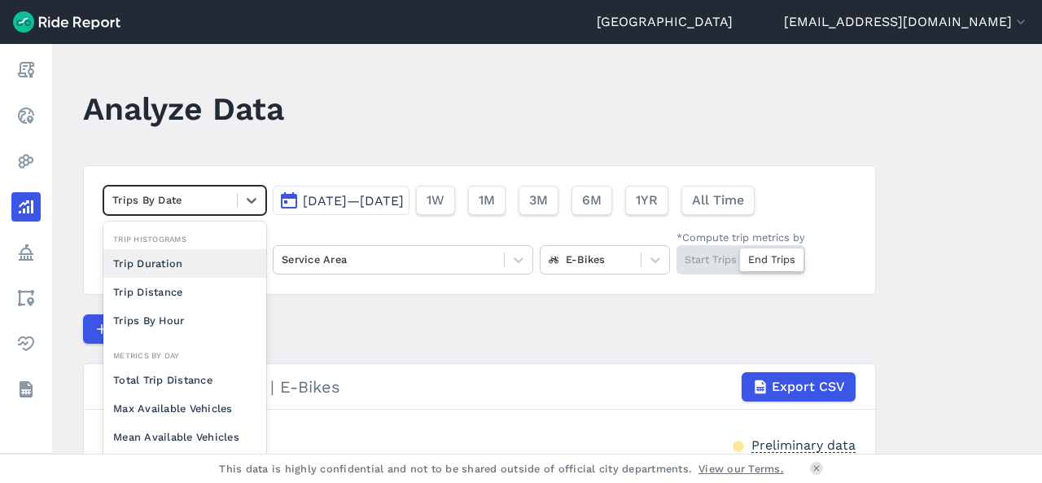
click at [188, 295] on div "Trip Distance" at bounding box center [184, 292] width 163 height 28
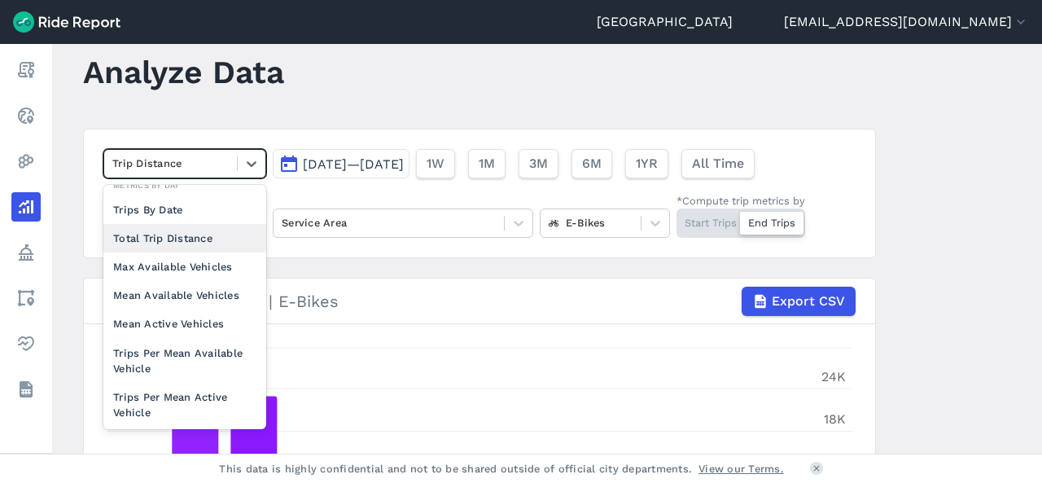
scroll to position [106, 0]
click at [190, 294] on div "Mean Available Vehicles" at bounding box center [184, 294] width 163 height 28
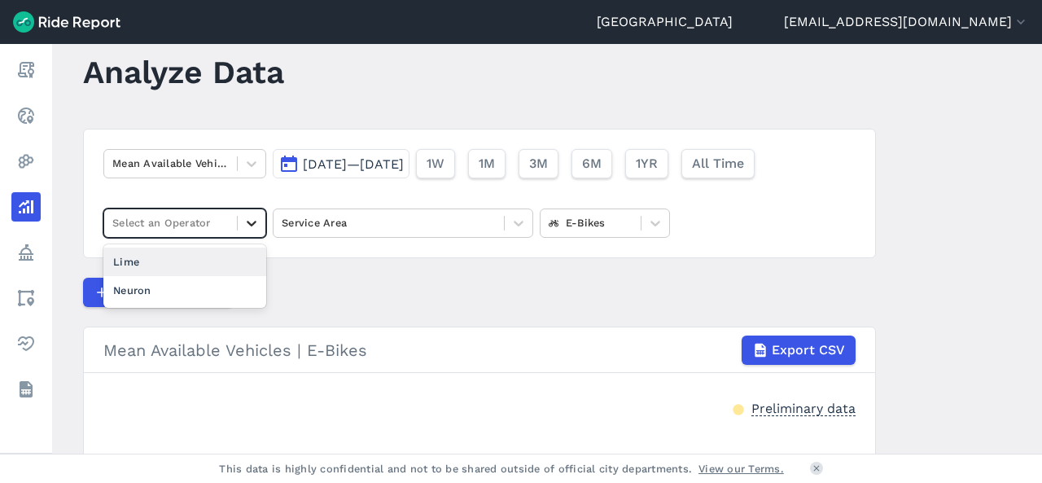
click at [252, 226] on icon at bounding box center [251, 223] width 16 height 16
click at [190, 263] on div "Lime" at bounding box center [184, 262] width 163 height 28
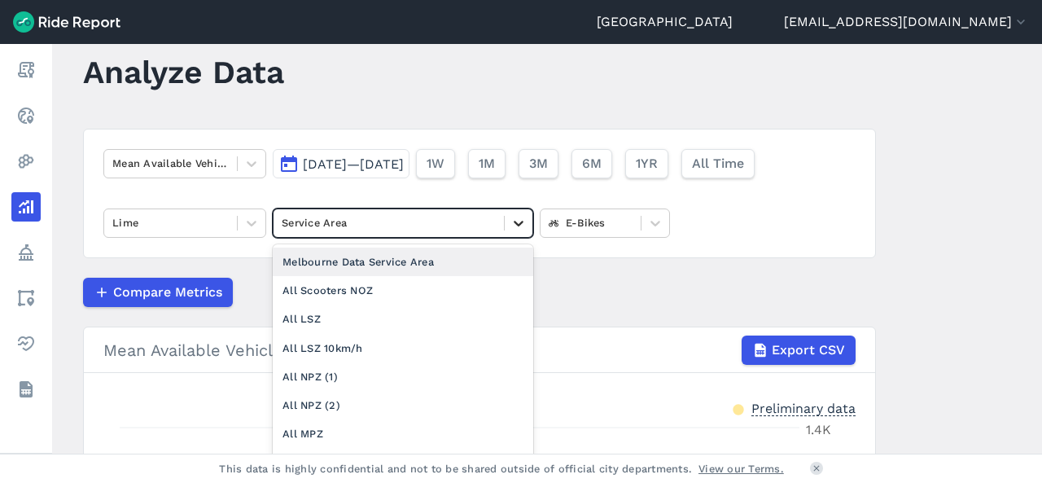
click at [505, 222] on div at bounding box center [519, 223] width 28 height 28
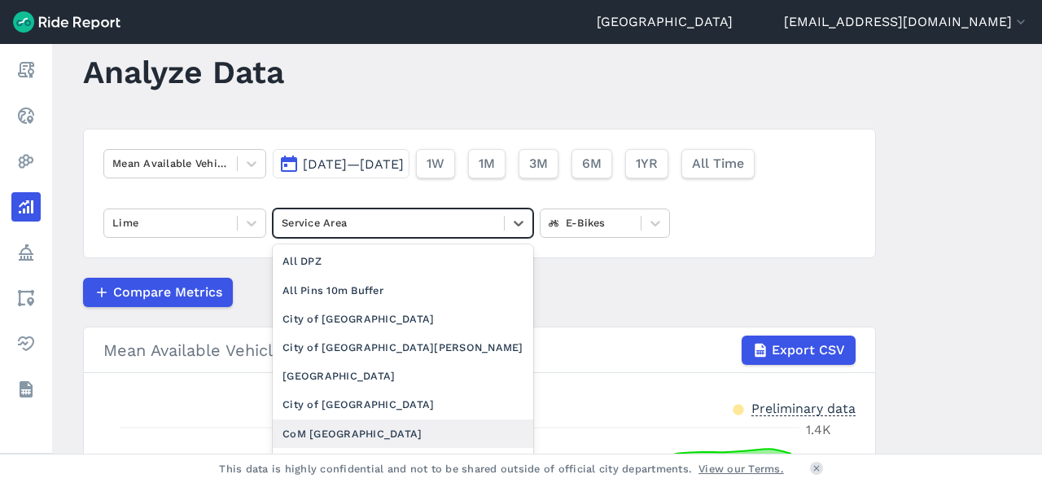
scroll to position [202, 0]
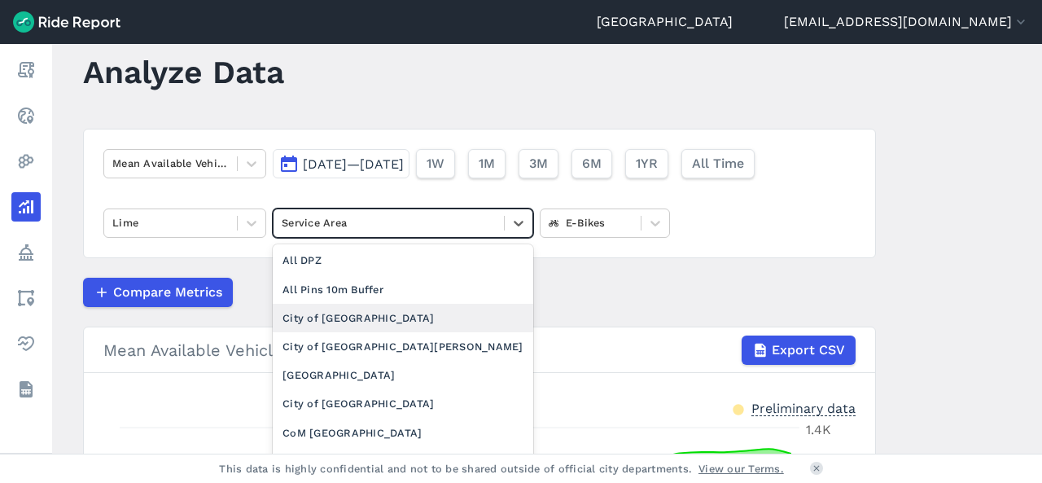
click at [361, 318] on div "City of [GEOGRAPHIC_DATA]" at bounding box center [403, 318] width 261 height 28
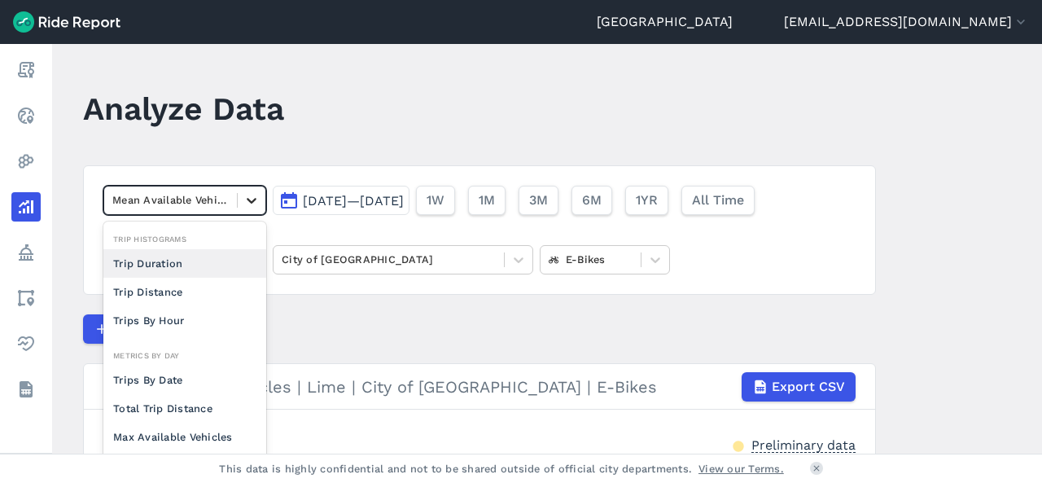
click at [247, 199] on icon at bounding box center [252, 201] width 10 height 6
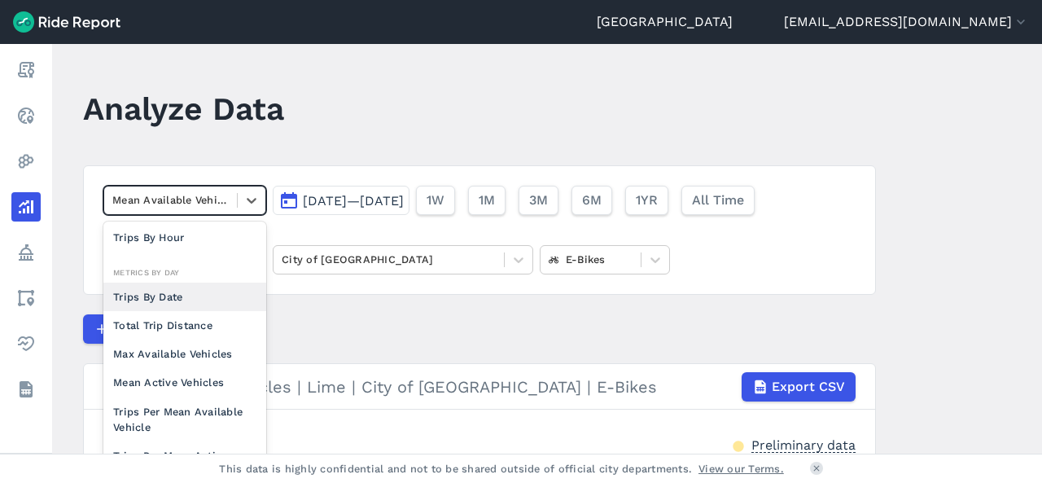
scroll to position [86, 0]
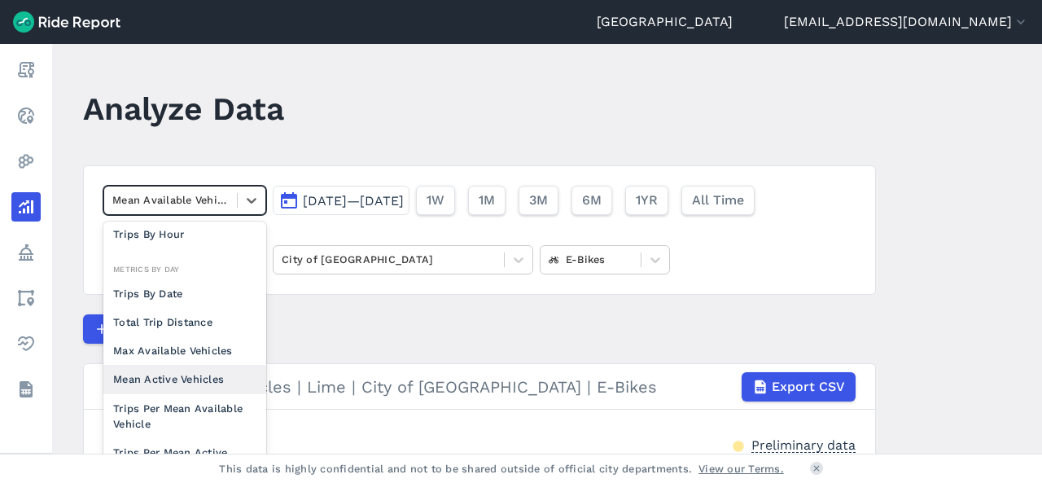
click at [157, 383] on div "Mean Active Vehicles" at bounding box center [184, 379] width 163 height 28
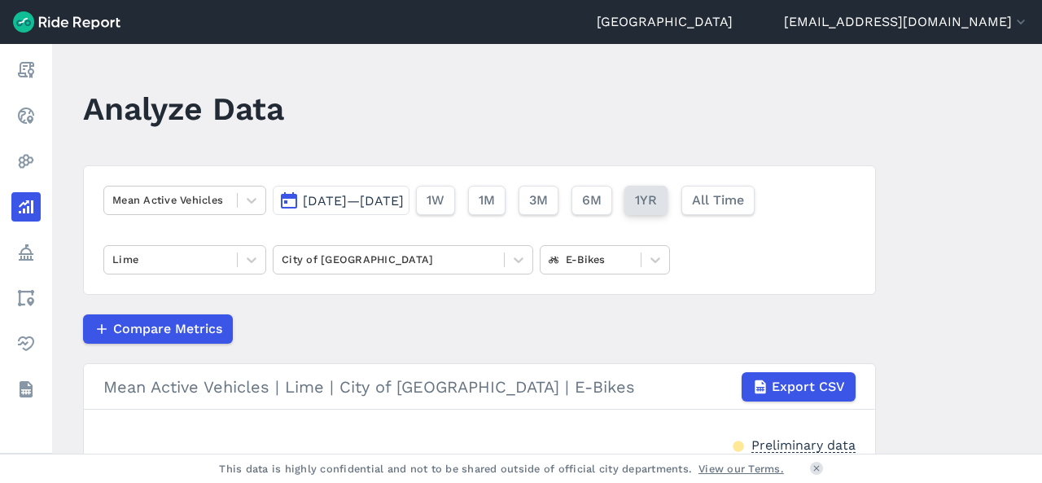
click at [668, 214] on button "1YR" at bounding box center [645, 200] width 43 height 29
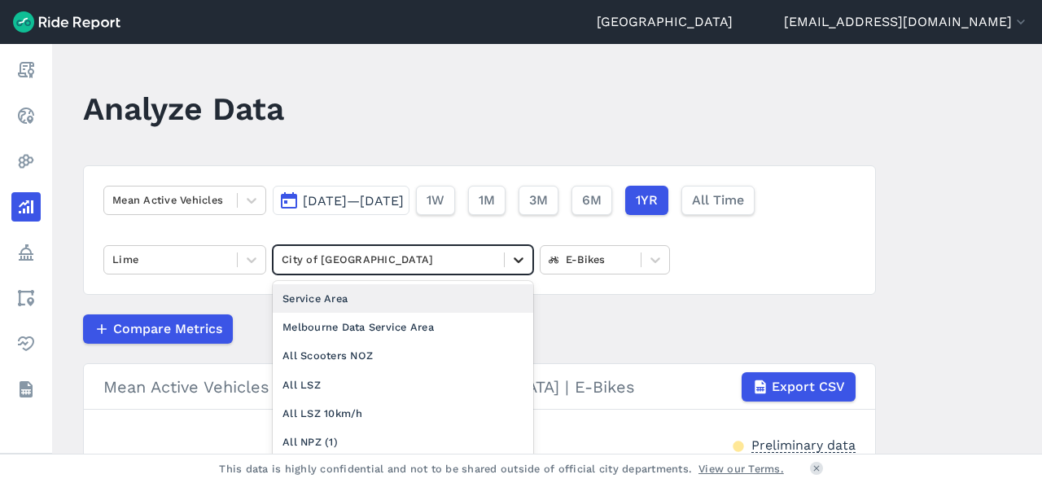
click at [515, 253] on icon at bounding box center [518, 260] width 16 height 16
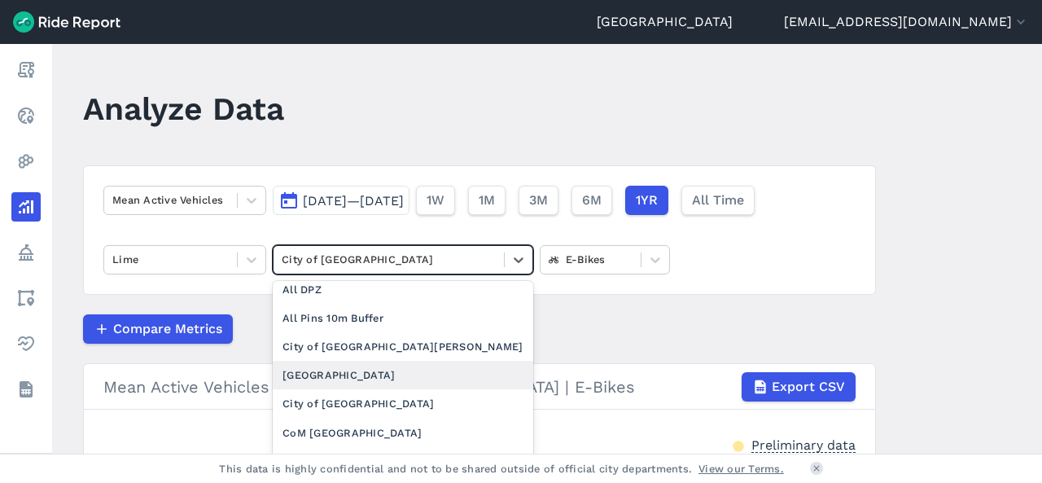
scroll to position [239, 0]
